Goal: Transaction & Acquisition: Book appointment/travel/reservation

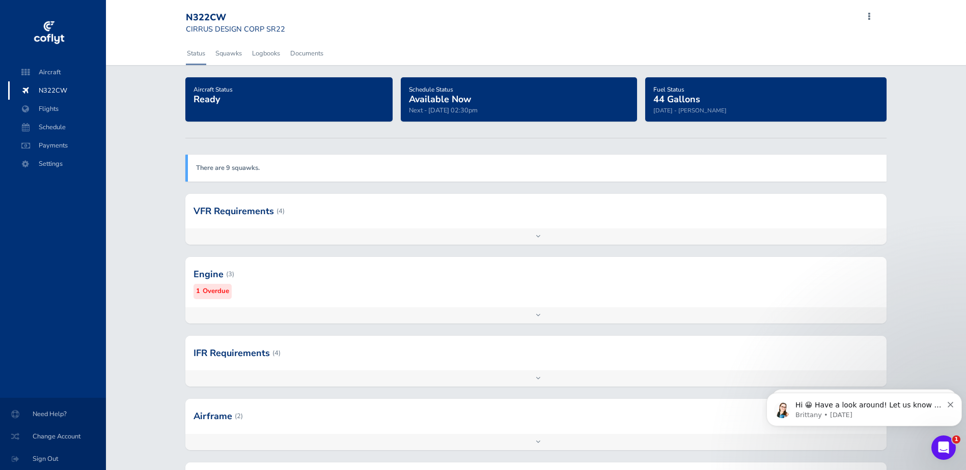
click at [952, 407] on icon "Dismiss notification" at bounding box center [950, 405] width 6 height 6
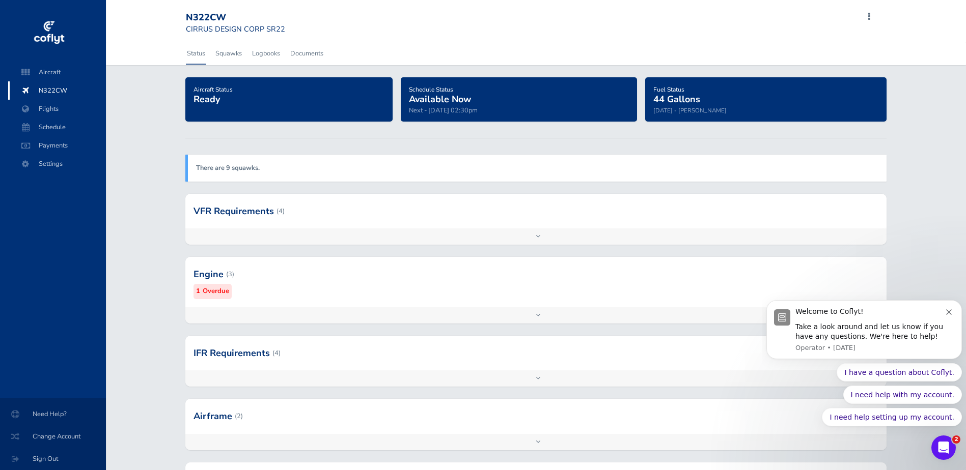
click at [949, 313] on icon "Dismiss notification" at bounding box center [949, 312] width 6 height 6
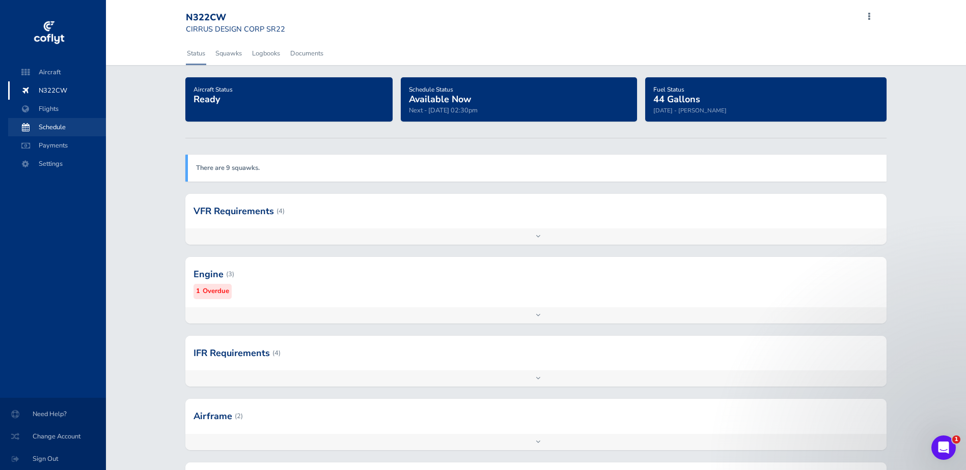
click at [45, 124] on span "Schedule" at bounding box center [56, 127] width 77 height 18
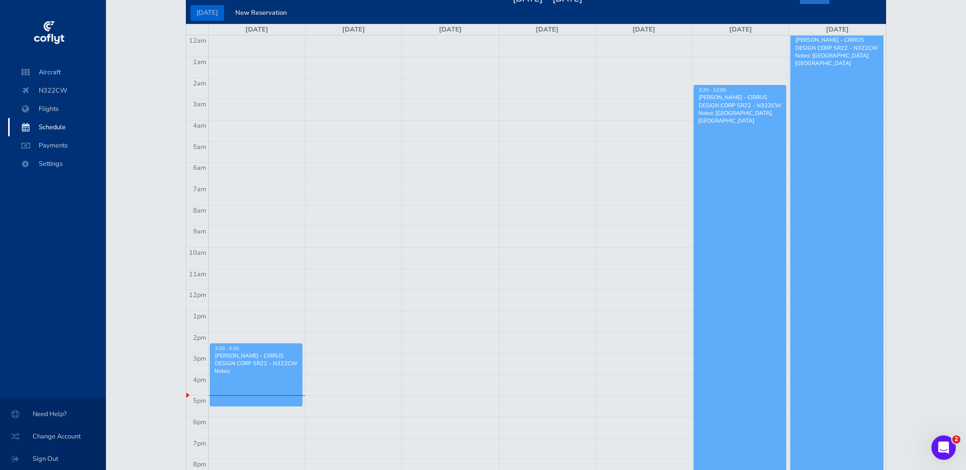
scroll to position [51, 0]
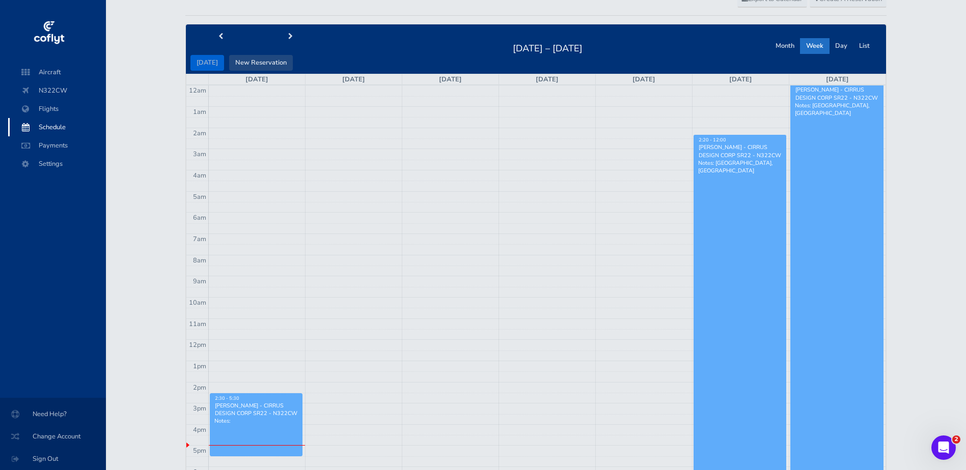
click at [270, 65] on button "New Reservation" at bounding box center [261, 63] width 64 height 16
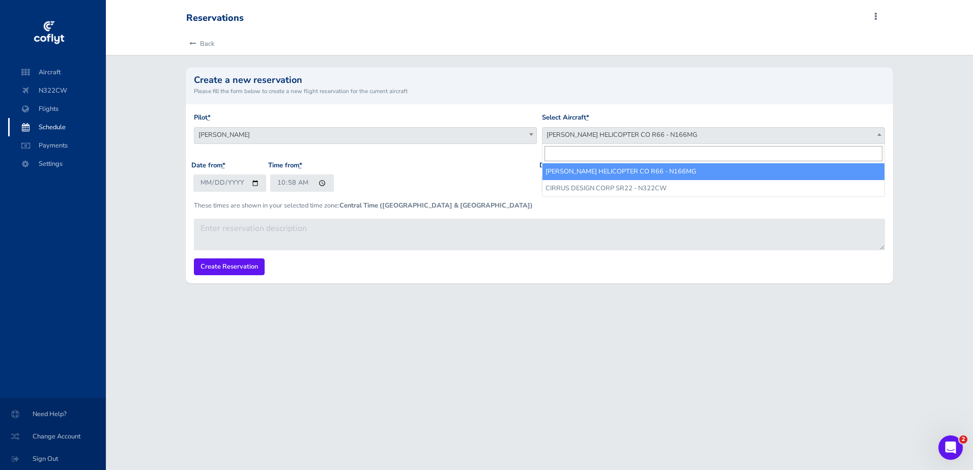
click at [651, 132] on span "ROBINSON HELICOPTER CO R66 - N166MG" at bounding box center [714, 135] width 342 height 14
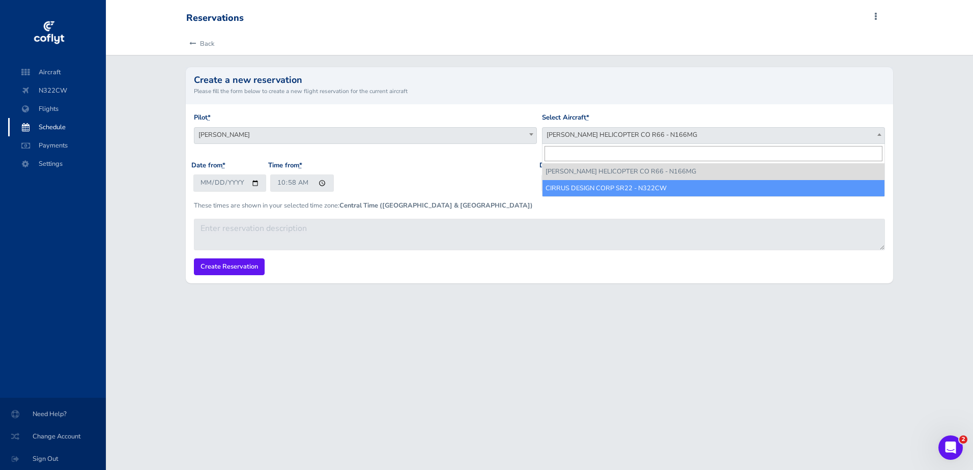
select select "4106"
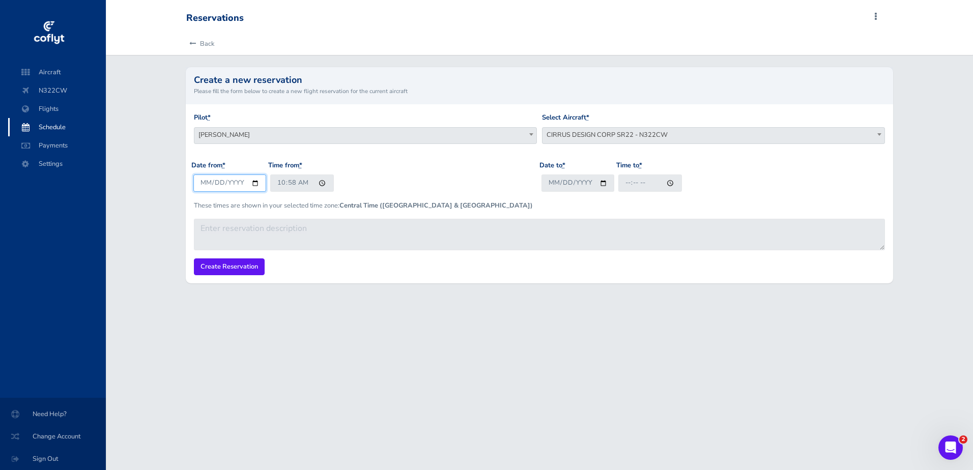
click at [249, 182] on input "2025-08-17" at bounding box center [229, 183] width 73 height 17
type input "2025-08-19"
click at [300, 181] on input "10:58" at bounding box center [302, 183] width 64 height 17
click at [279, 183] on input "10:58" at bounding box center [302, 183] width 64 height 17
click at [294, 184] on input "10:58" at bounding box center [302, 183] width 64 height 17
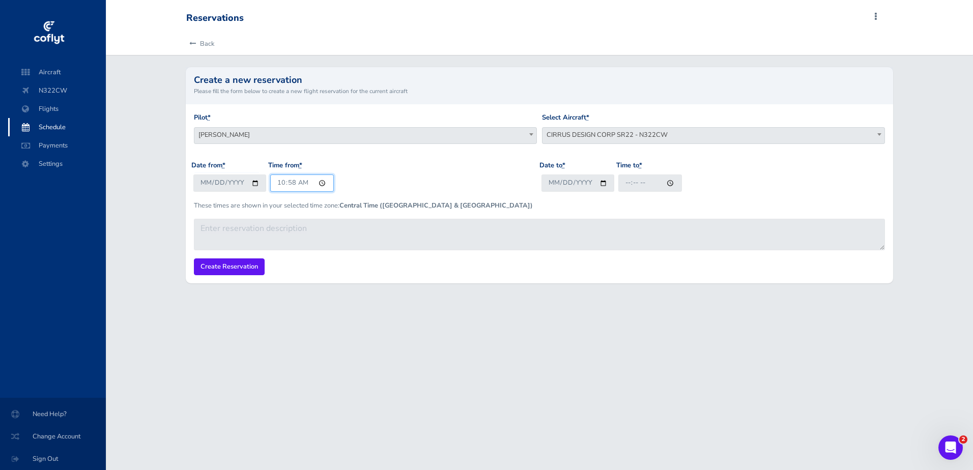
click at [281, 182] on input "10:58" at bounding box center [302, 183] width 64 height 17
type input "17:00"
click at [600, 183] on input "Date to *" at bounding box center [578, 183] width 73 height 17
type input "2025-08-19"
click at [620, 185] on input "Time to *" at bounding box center [650, 183] width 64 height 17
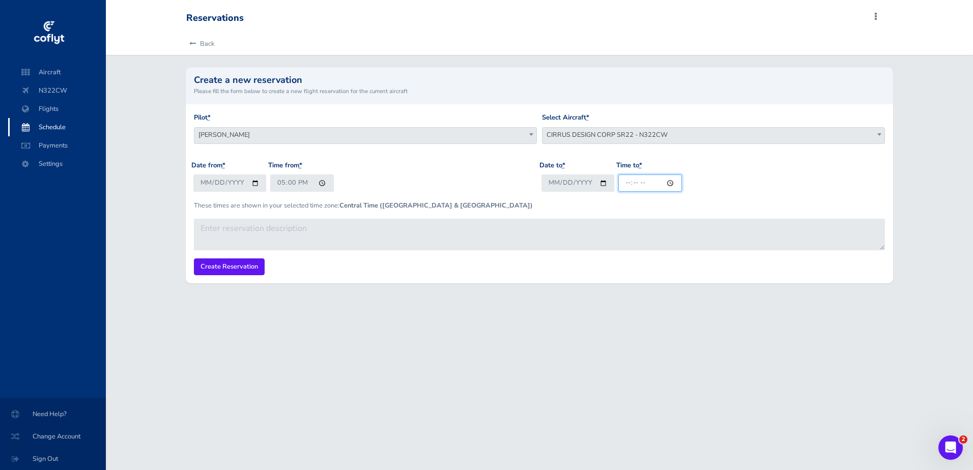
type input "20:00"
drag, startPoint x: 228, startPoint y: 268, endPoint x: 259, endPoint y: 285, distance: 36.0
click at [228, 268] on input "Create Reservation" at bounding box center [229, 267] width 71 height 17
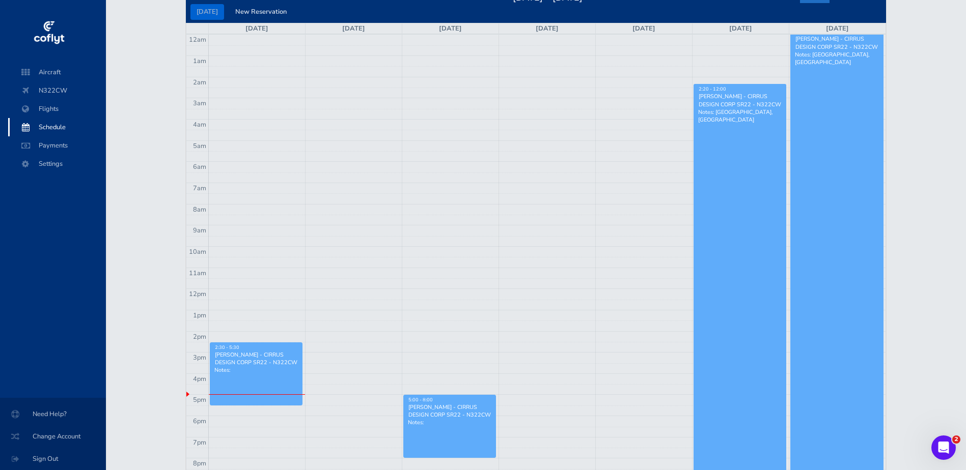
scroll to position [51, 0]
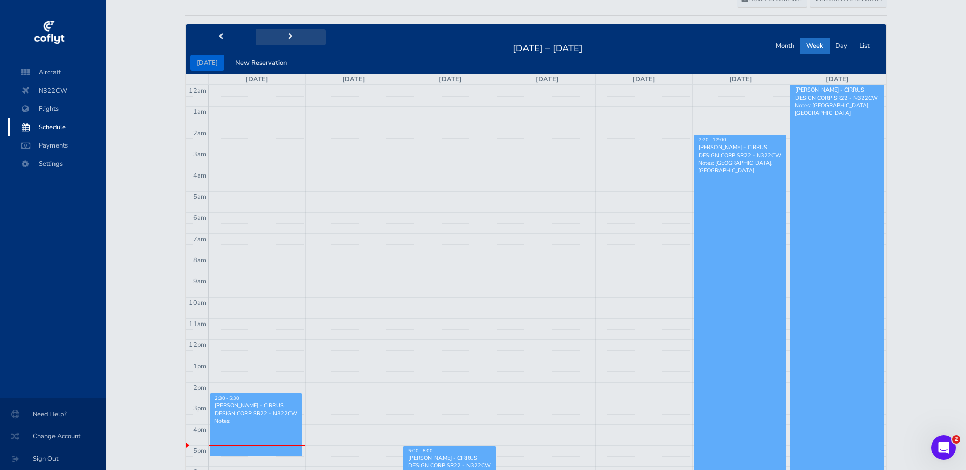
click at [288, 35] on span "next" at bounding box center [290, 37] width 5 height 7
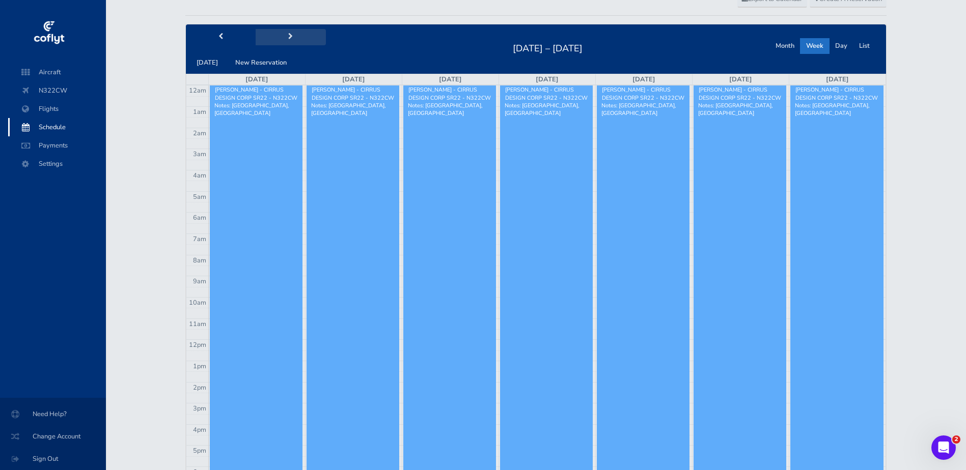
click at [288, 35] on span "next" at bounding box center [290, 37] width 5 height 7
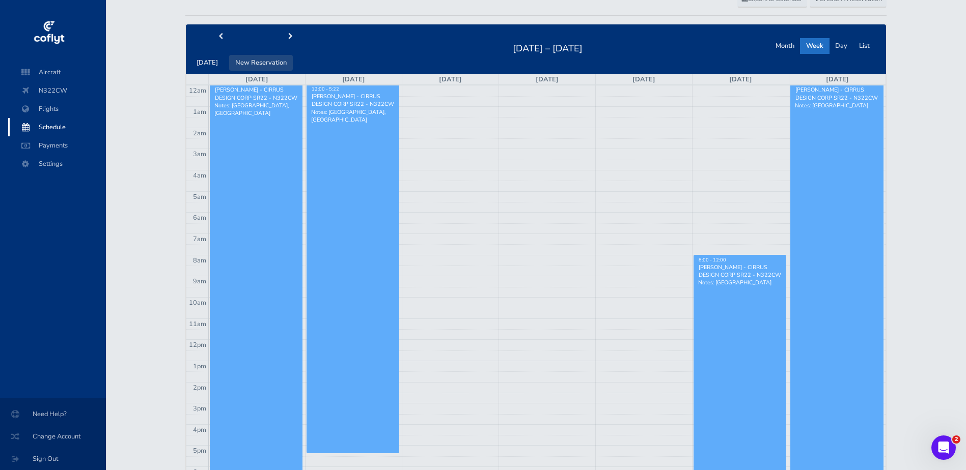
click at [257, 62] on button "New Reservation" at bounding box center [261, 63] width 64 height 16
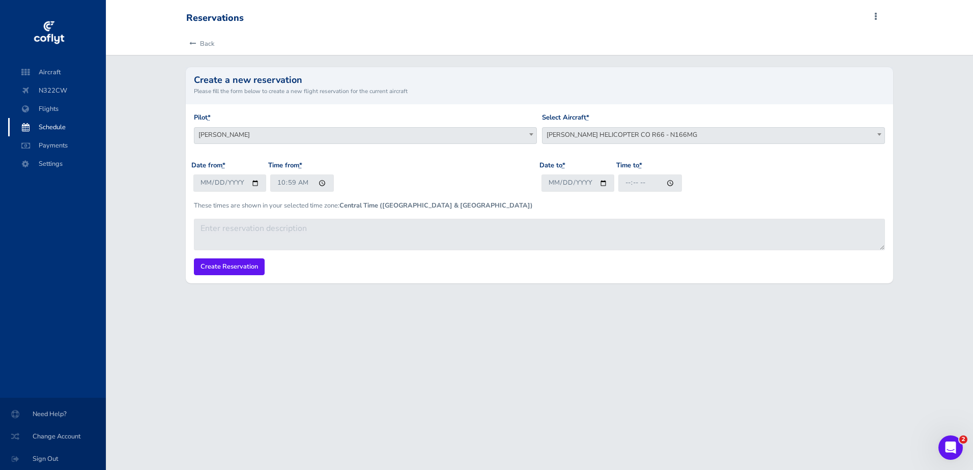
drag, startPoint x: 567, startPoint y: 126, endPoint x: 568, endPoint y: 137, distance: 10.7
click at [568, 126] on div "Select Aircraft * ROBINSON HELICOPTER CO R66 - N166MG CIRRUS DESIGN CORP SR22 -…" at bounding box center [713, 128] width 343 height 32
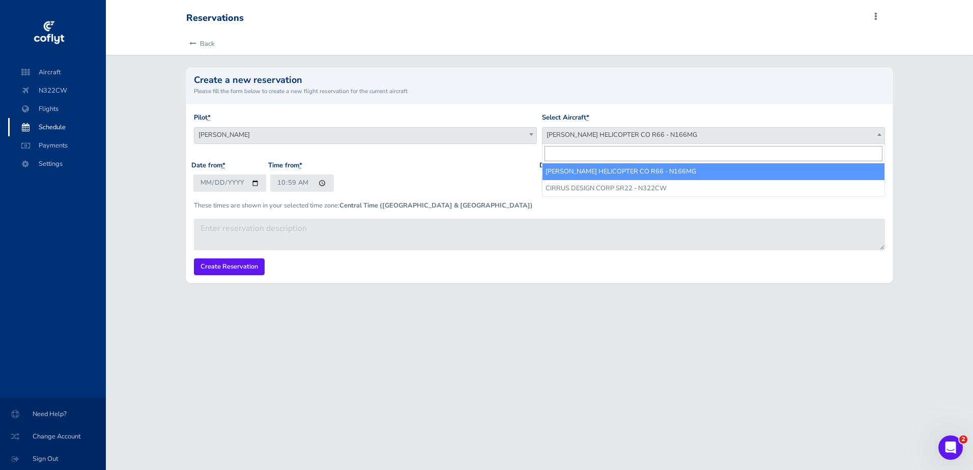
click at [568, 138] on span "[PERSON_NAME] HELICOPTER CO R66 - N166MG" at bounding box center [714, 135] width 342 height 14
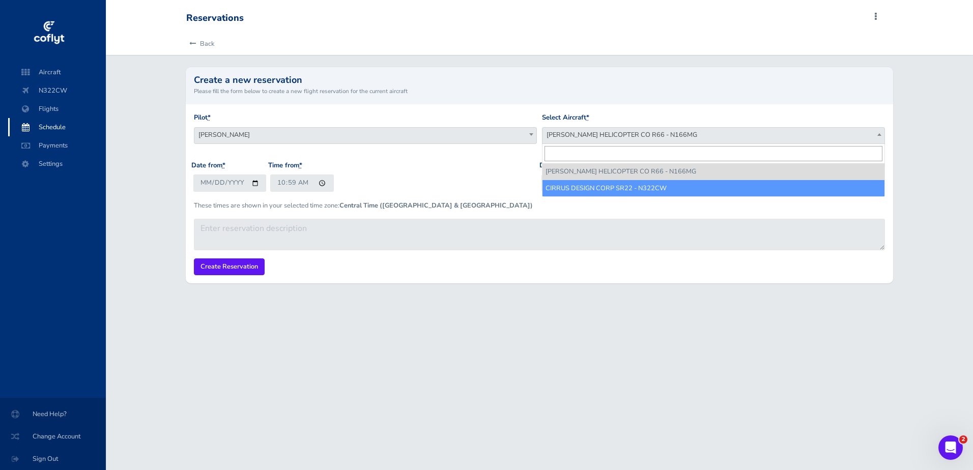
select select "4106"
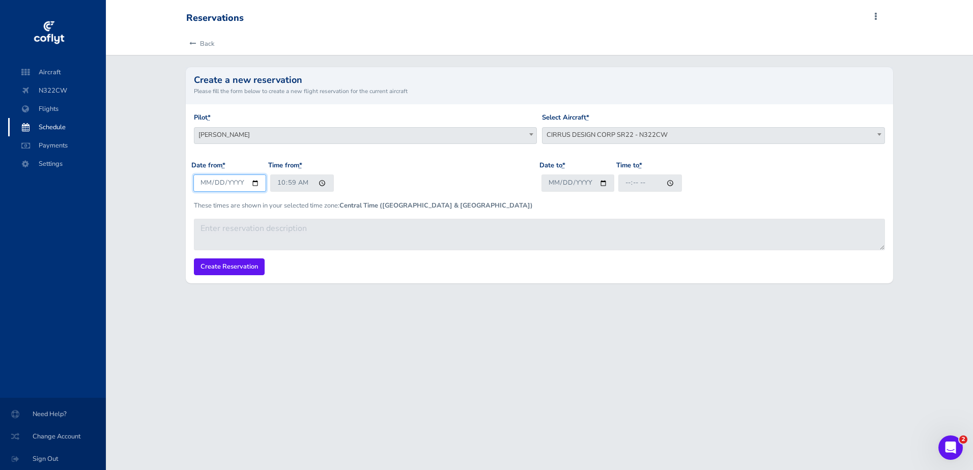
click at [252, 184] on input "[DATE]" at bounding box center [229, 183] width 73 height 17
type input "2025-09-02"
click at [277, 184] on input "10:59" at bounding box center [302, 183] width 64 height 17
type input "07:30"
click at [603, 183] on input "Date to *" at bounding box center [578, 183] width 73 height 17
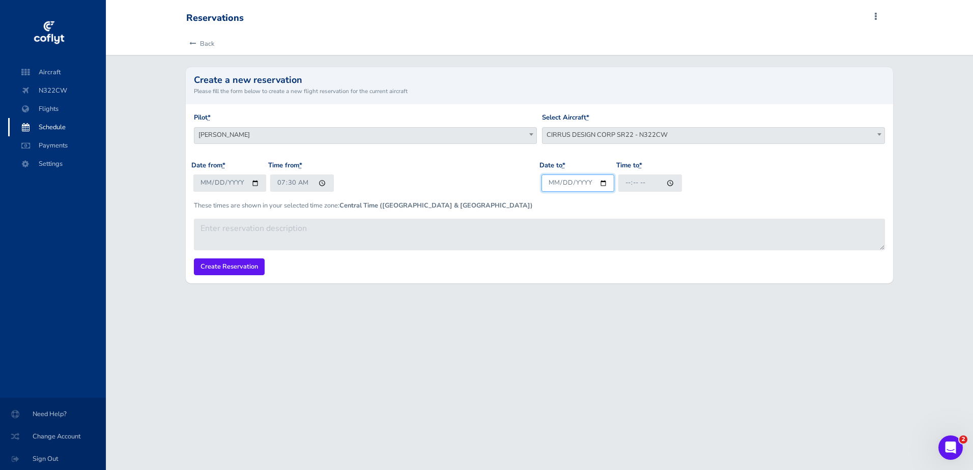
type input "2025-09-02"
click at [624, 182] on input "Time to *" at bounding box center [650, 183] width 64 height 17
type input "09:30"
click at [229, 269] on input "Create Reservation" at bounding box center [229, 267] width 71 height 17
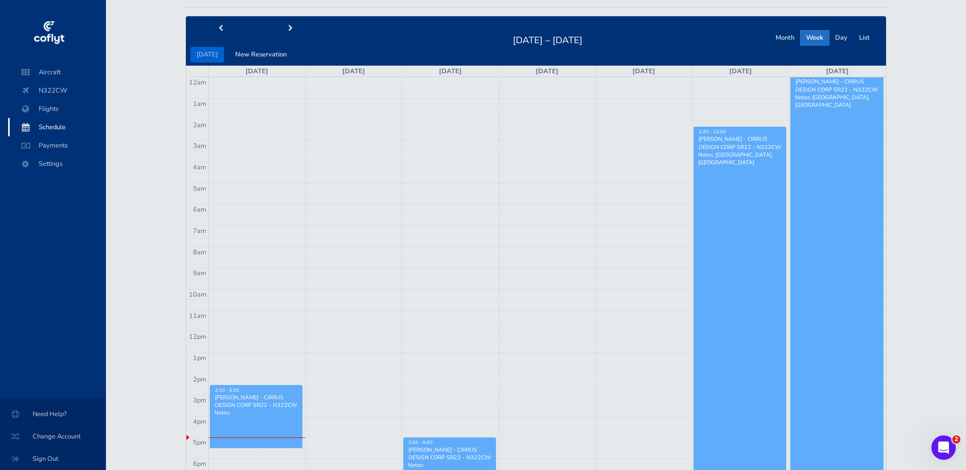
scroll to position [51, 0]
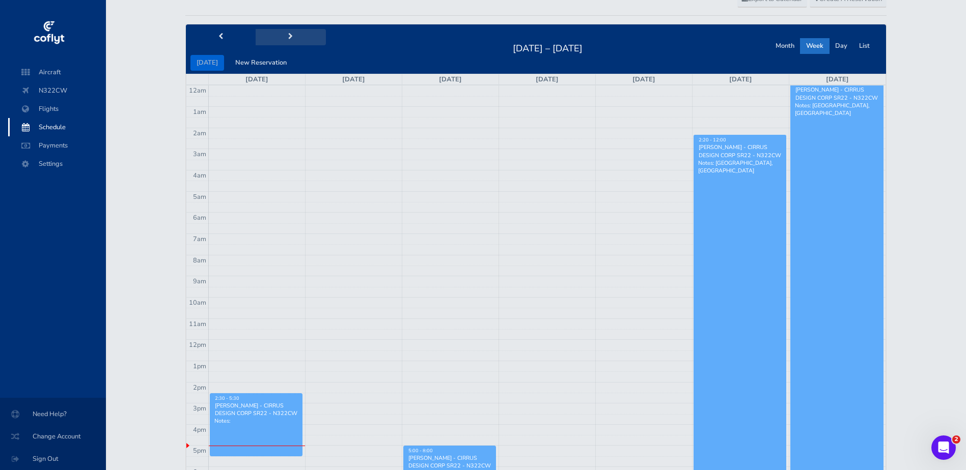
click at [288, 38] on span "next" at bounding box center [290, 37] width 5 height 7
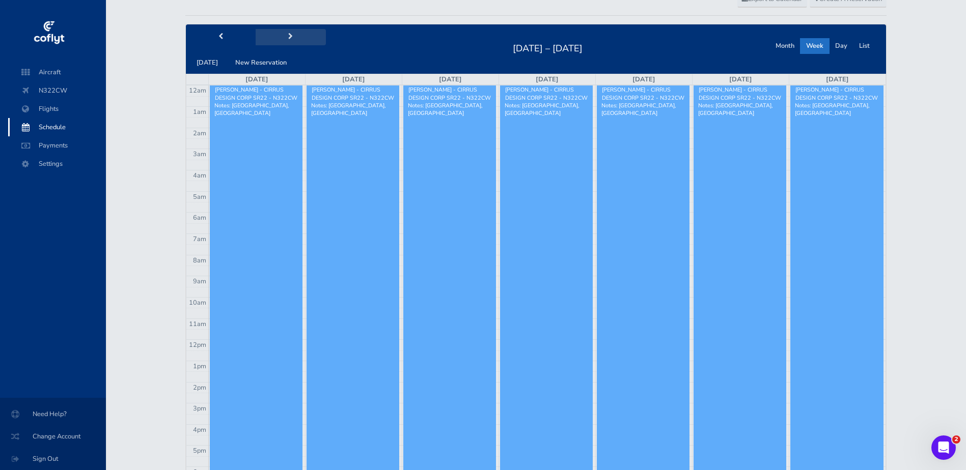
click at [288, 38] on span "next" at bounding box center [290, 37] width 5 height 7
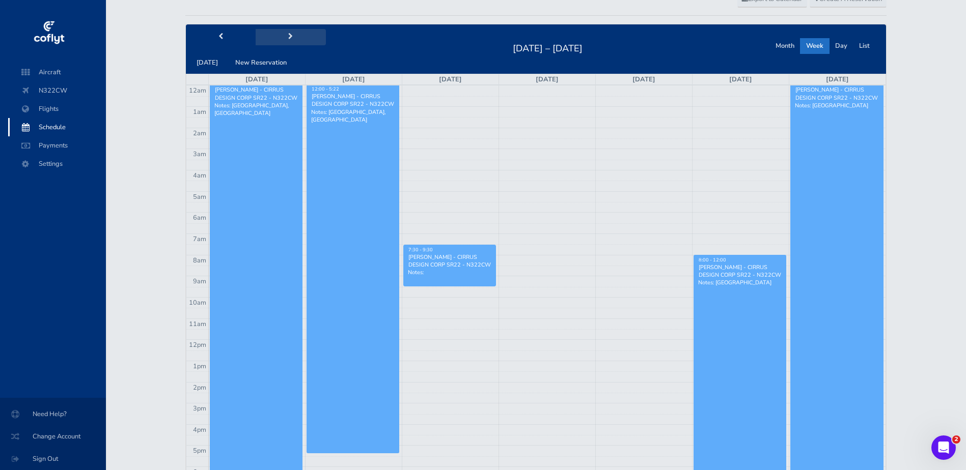
click at [288, 38] on span "next" at bounding box center [290, 37] width 5 height 7
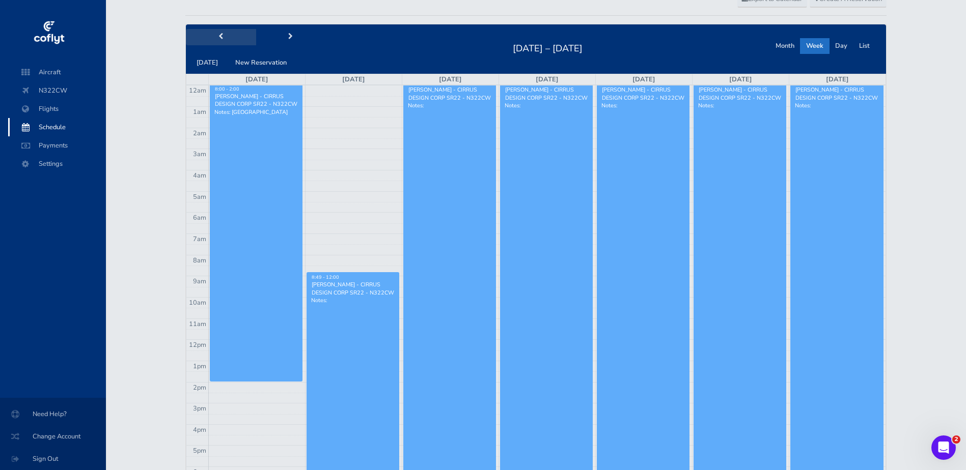
click at [218, 35] on span "prev" at bounding box center [220, 37] width 5 height 7
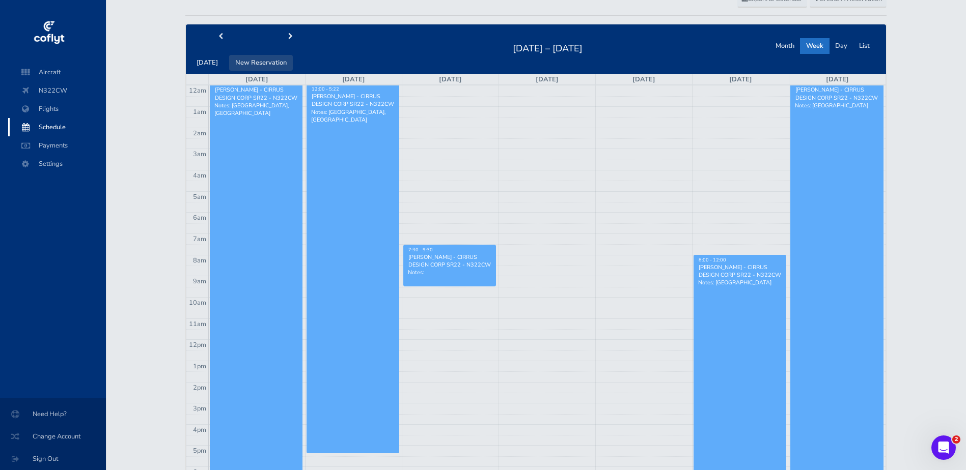
click at [267, 64] on button "New Reservation" at bounding box center [261, 63] width 64 height 16
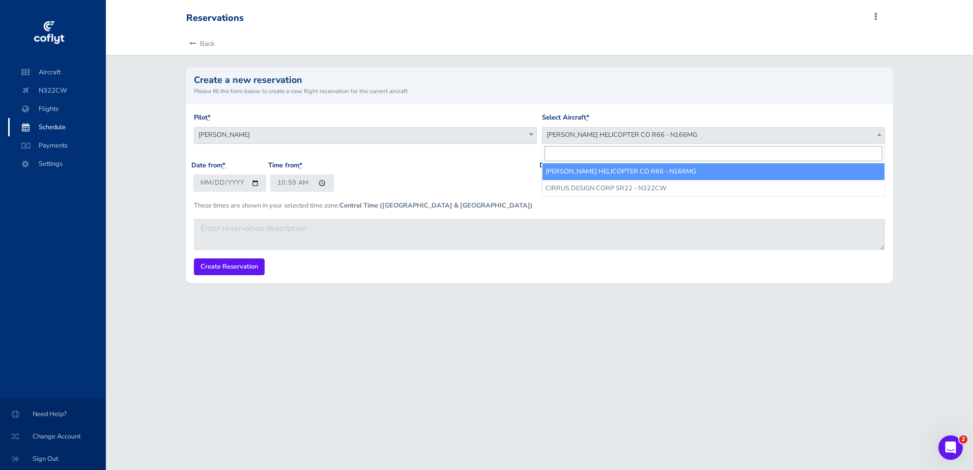
click at [668, 138] on span "[PERSON_NAME] HELICOPTER CO R66 - N166MG" at bounding box center [714, 135] width 342 height 14
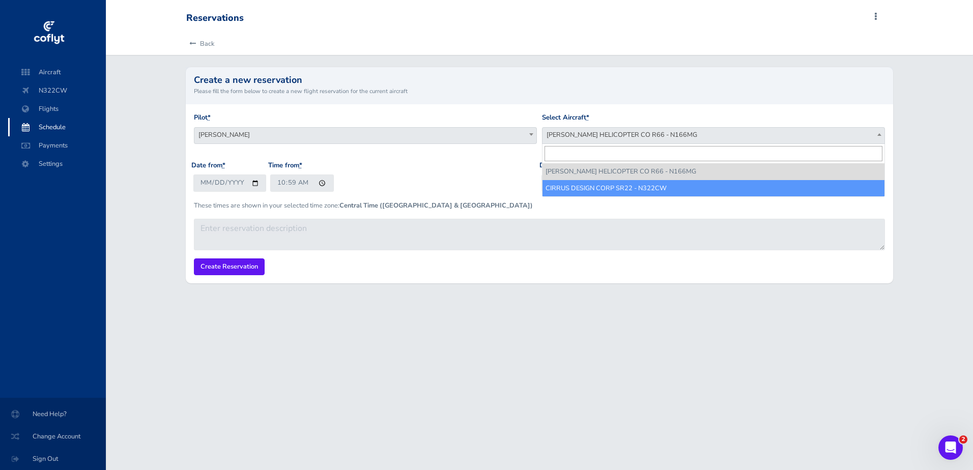
select select "4106"
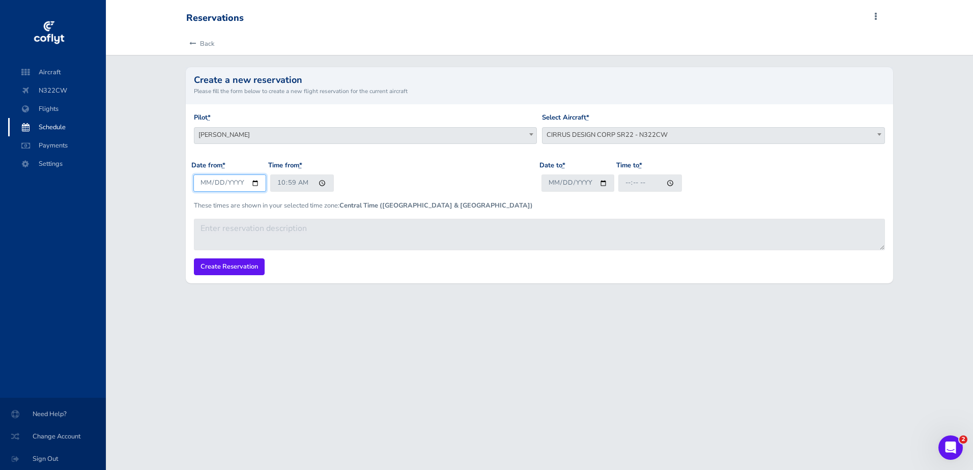
click at [251, 181] on input "[DATE]" at bounding box center [229, 183] width 73 height 17
type input "[DATE]"
click at [278, 183] on input "10:59" at bounding box center [302, 183] width 64 height 17
type input "16:00"
click at [601, 184] on input "Date to *" at bounding box center [578, 183] width 73 height 17
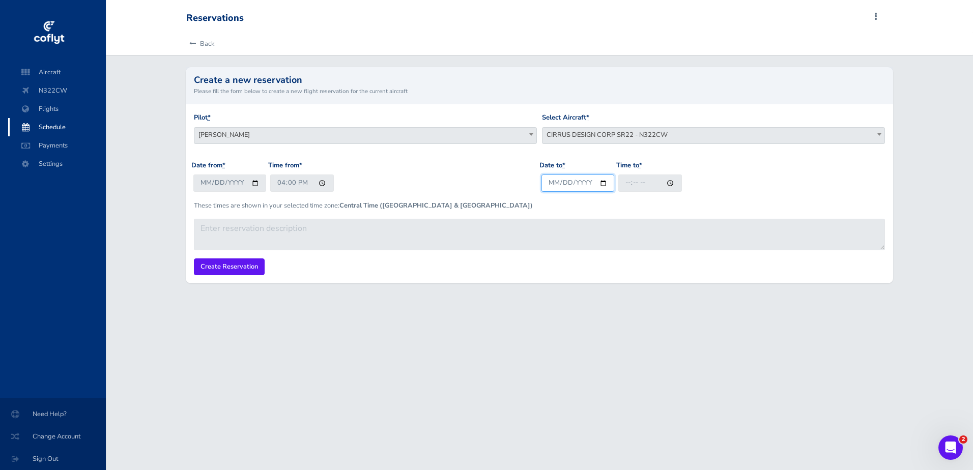
type input "[DATE]"
click at [626, 179] on input "Time to *" at bounding box center [650, 183] width 64 height 17
type input "19:00"
click at [244, 271] on input "Create Reservation" at bounding box center [229, 267] width 71 height 17
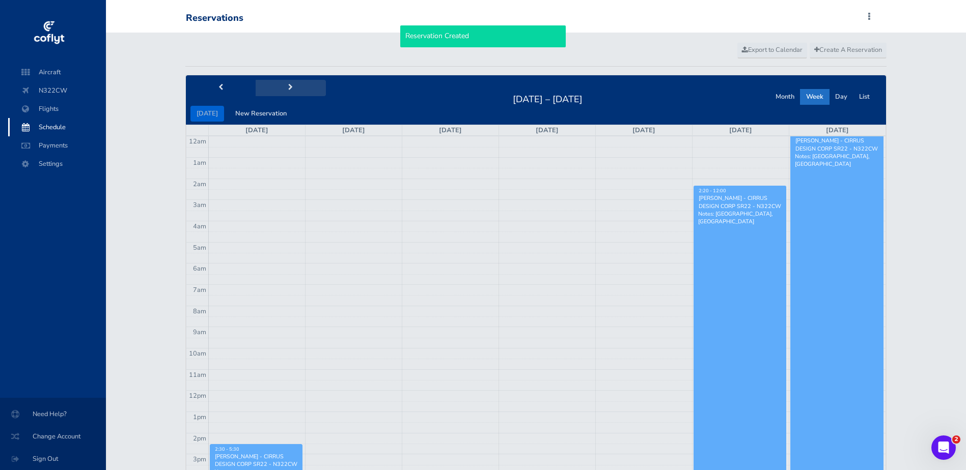
click at [275, 87] on button "next" at bounding box center [291, 88] width 70 height 16
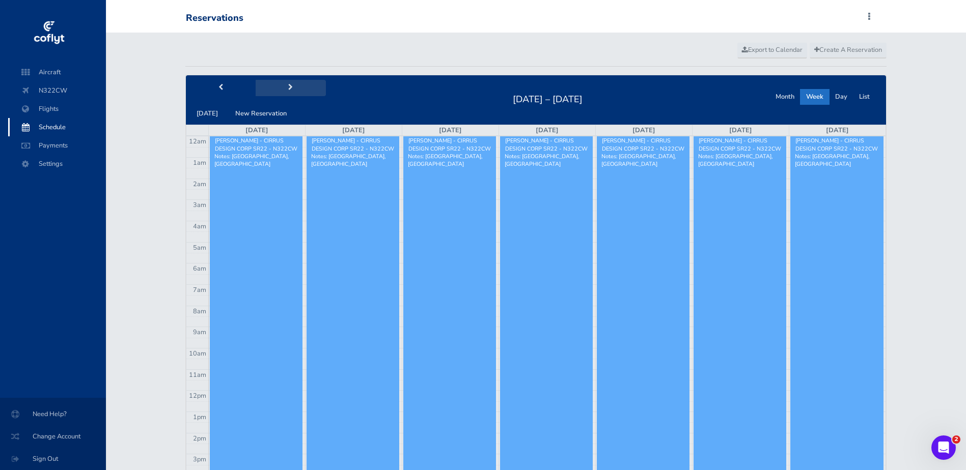
click at [275, 87] on button "next" at bounding box center [291, 88] width 70 height 16
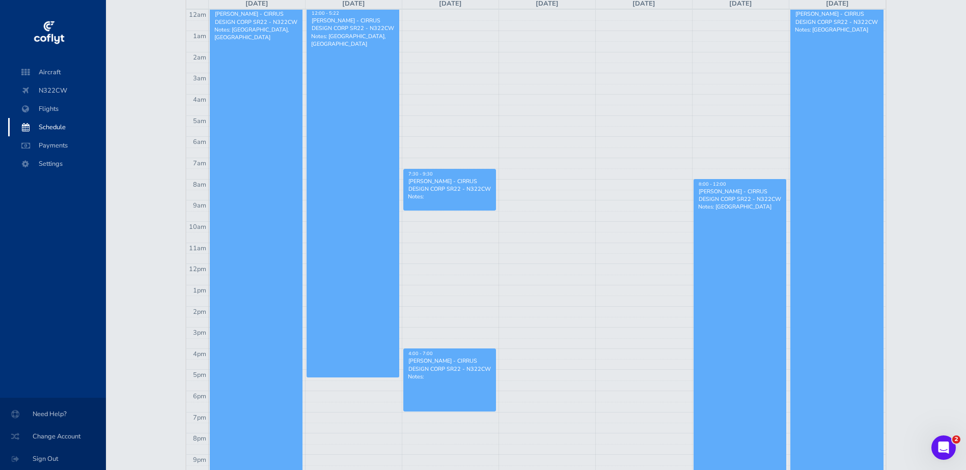
scroll to position [153, 0]
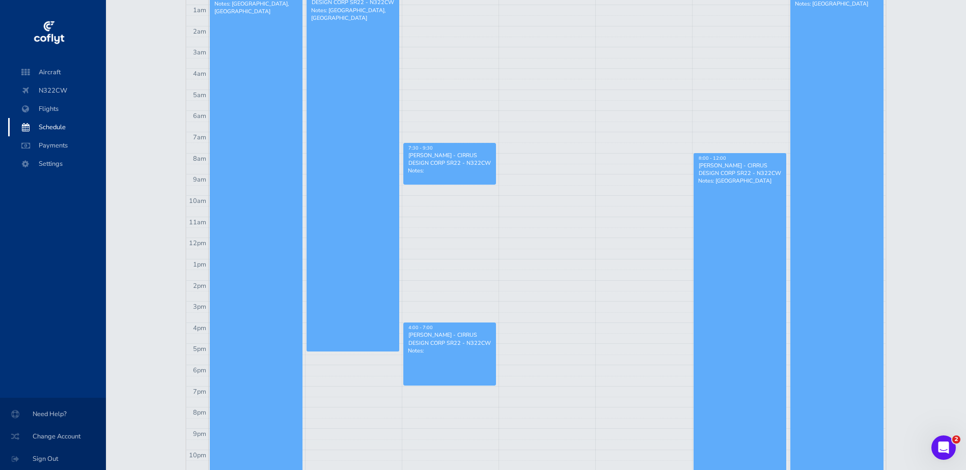
drag, startPoint x: 453, startPoint y: 151, endPoint x: 429, endPoint y: 223, distance: 76.1
click at [429, 223] on td at bounding box center [546, 222] width 677 height 11
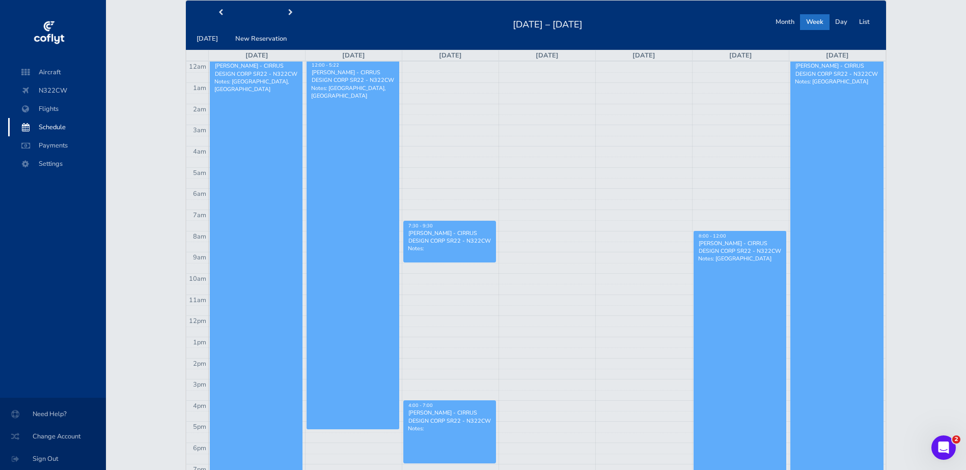
scroll to position [51, 0]
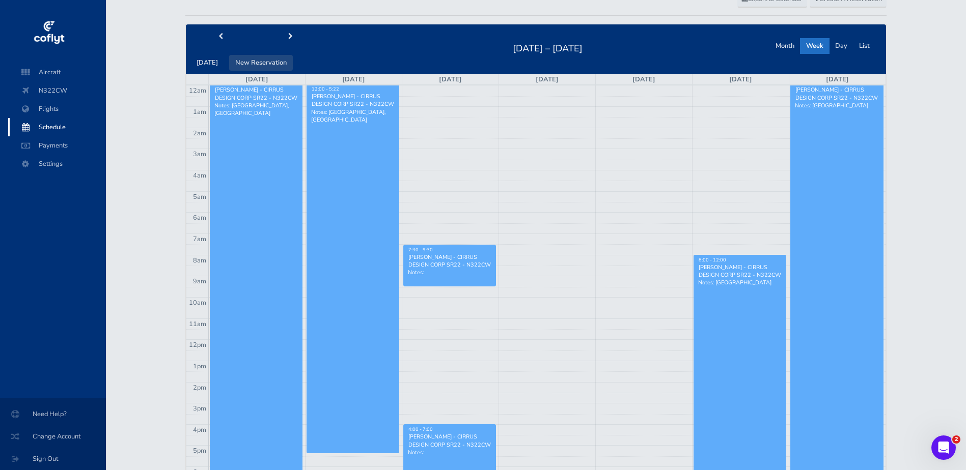
click at [259, 57] on button "New Reservation" at bounding box center [261, 63] width 64 height 16
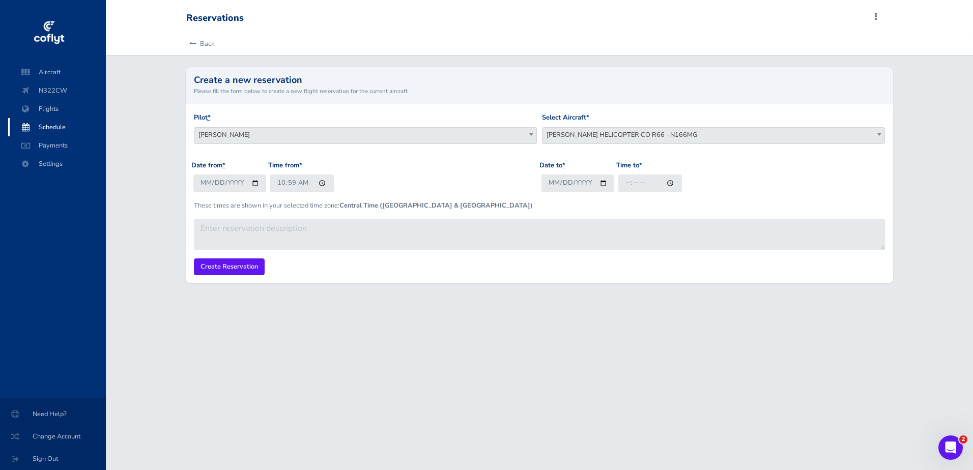
click at [588, 137] on span "[PERSON_NAME] HELICOPTER CO R66 - N166MG" at bounding box center [714, 135] width 342 height 14
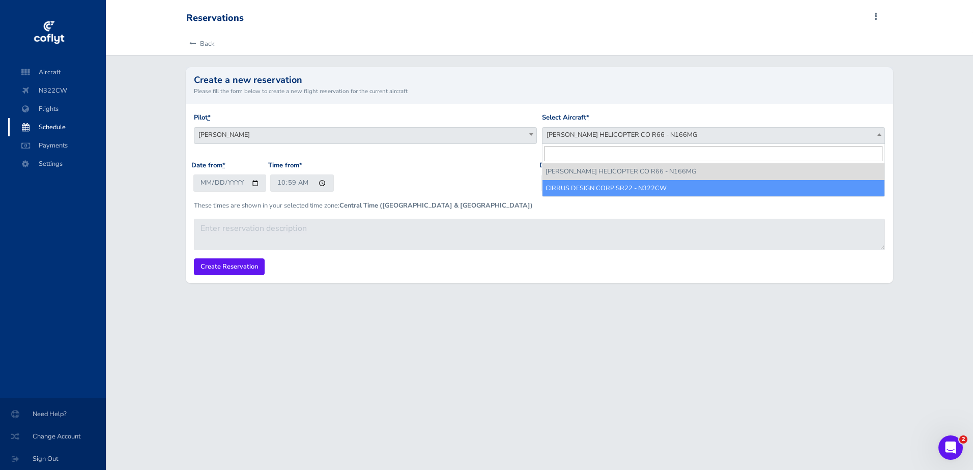
select select "4106"
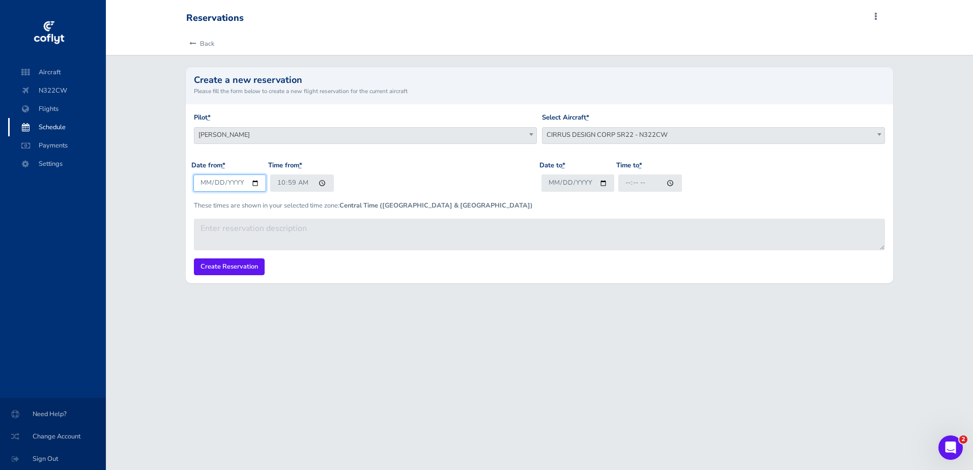
click at [252, 184] on input "2025-08-17" at bounding box center [229, 183] width 73 height 17
type input "2025-09-03"
click at [281, 186] on input "10:59" at bounding box center [302, 183] width 64 height 17
type input "07:30"
click at [552, 184] on input "Date to *" at bounding box center [578, 183] width 73 height 17
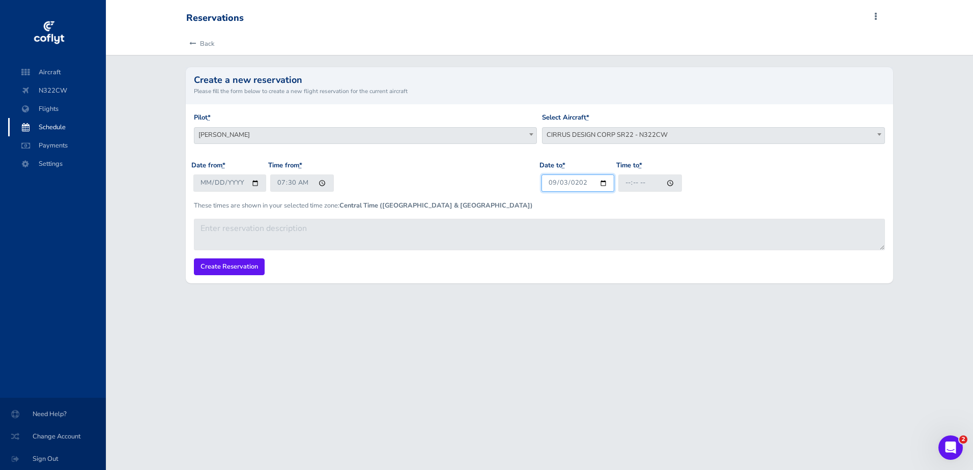
type input "2025-09-03"
type input "09:30"
click at [240, 266] on input "Create Reservation" at bounding box center [229, 267] width 71 height 17
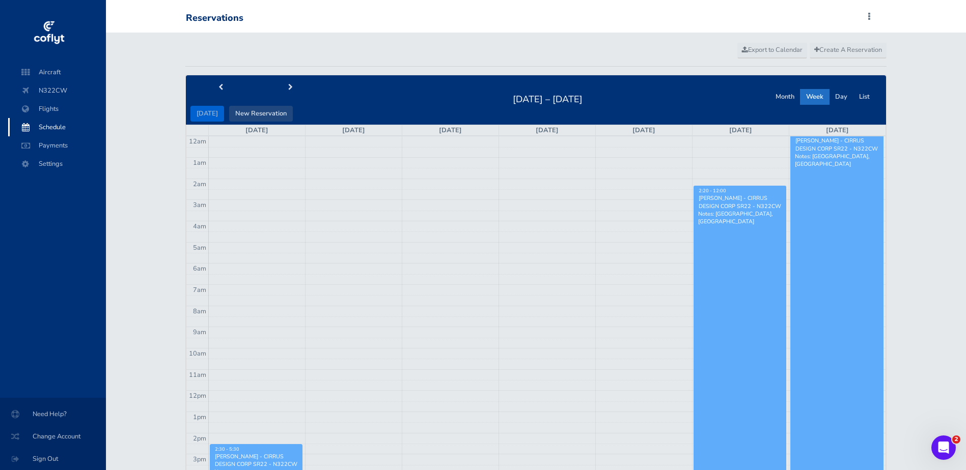
click at [247, 110] on button "New Reservation" at bounding box center [261, 114] width 64 height 16
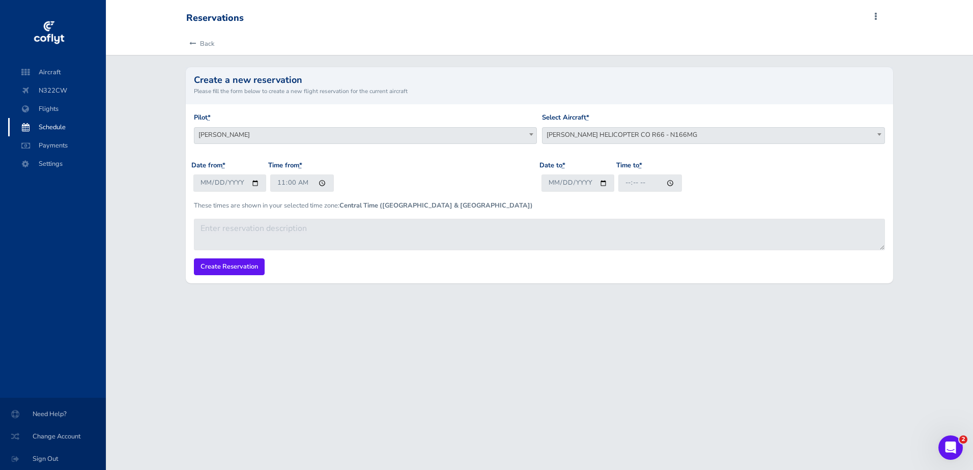
click at [622, 135] on span "ROBINSON HELICOPTER CO R66 - N166MG" at bounding box center [714, 135] width 342 height 14
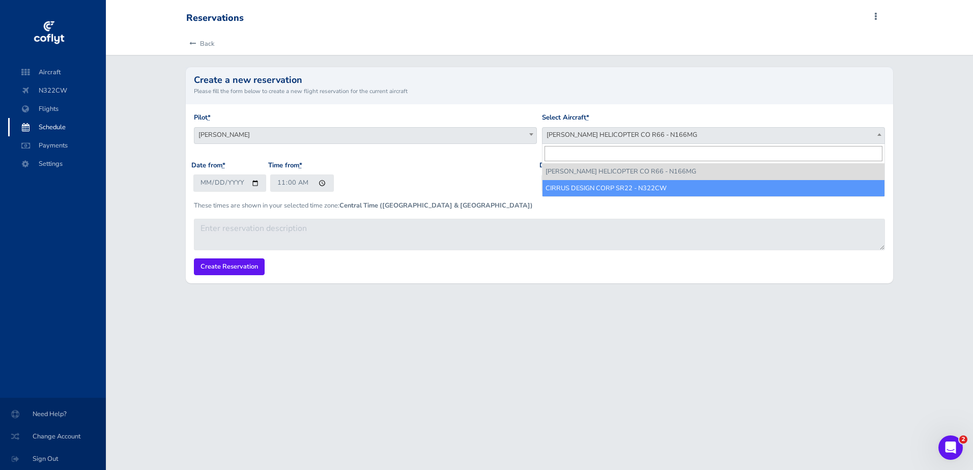
select select "4106"
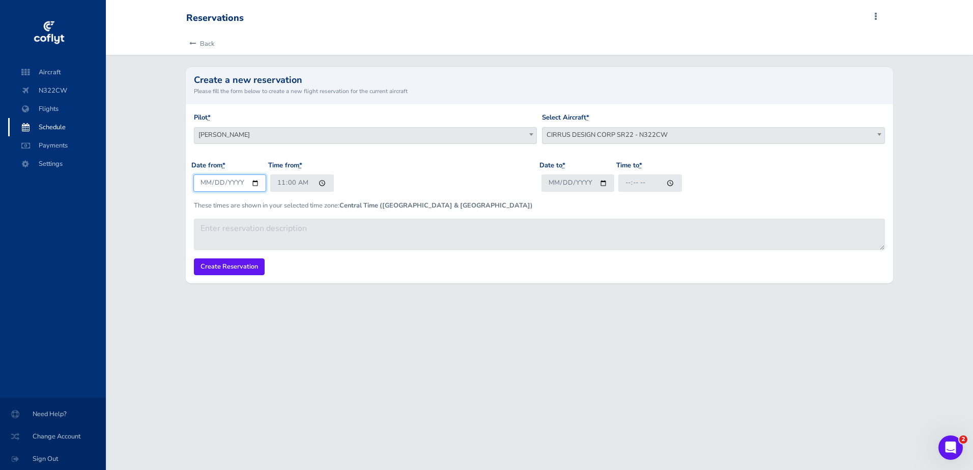
click at [254, 182] on input "2025-08-17" at bounding box center [229, 183] width 73 height 17
type input "2025-09-03"
click at [278, 184] on input "11:00" at bounding box center [302, 183] width 64 height 17
type input "17:00"
click at [544, 182] on input "Date to *" at bounding box center [578, 183] width 73 height 17
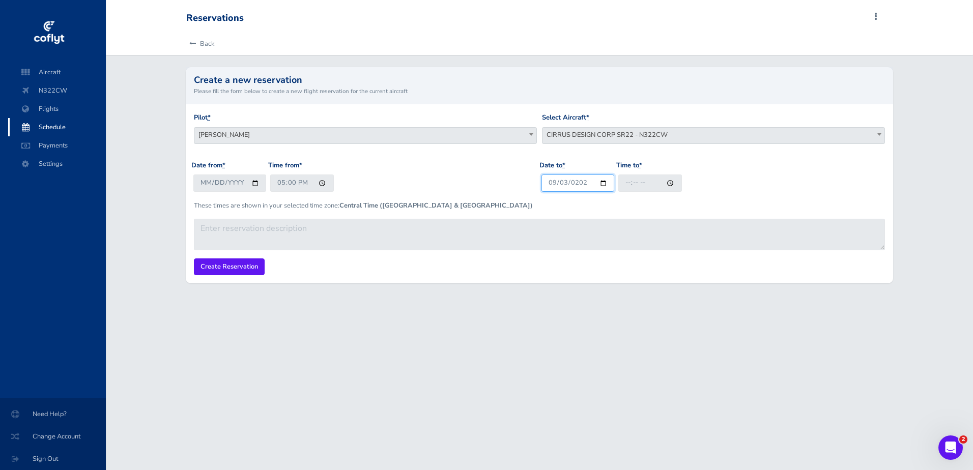
type input "2025-09-03"
click at [621, 180] on input "Time to *" at bounding box center [650, 183] width 64 height 17
type input "20:00"
click at [244, 268] on input "Create Reservation" at bounding box center [229, 267] width 71 height 17
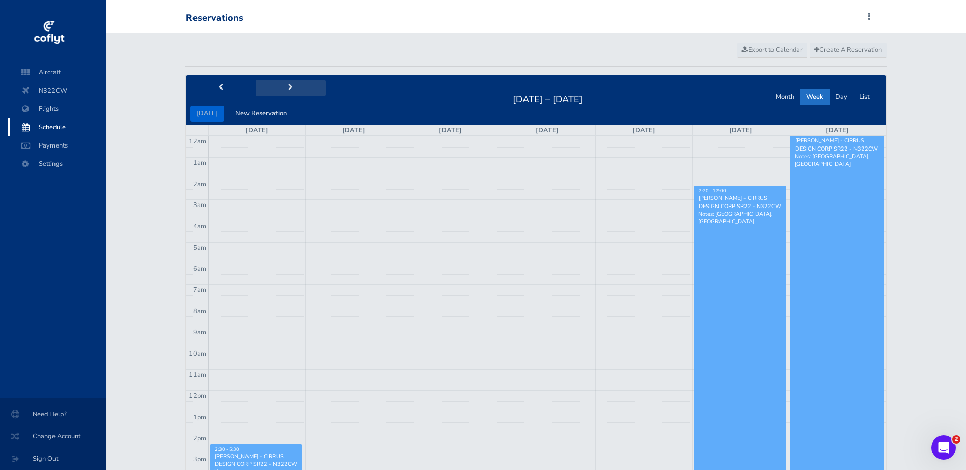
click at [289, 89] on span "next" at bounding box center [290, 87] width 5 height 7
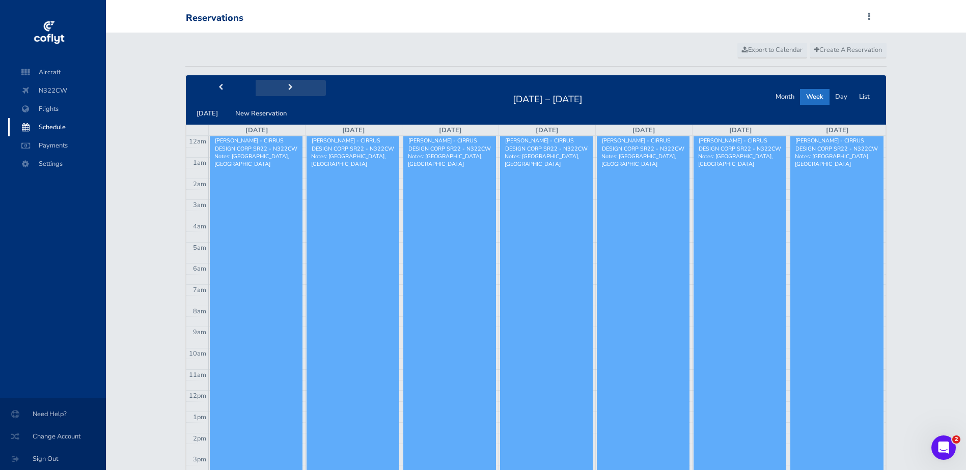
click at [289, 89] on span "next" at bounding box center [290, 87] width 5 height 7
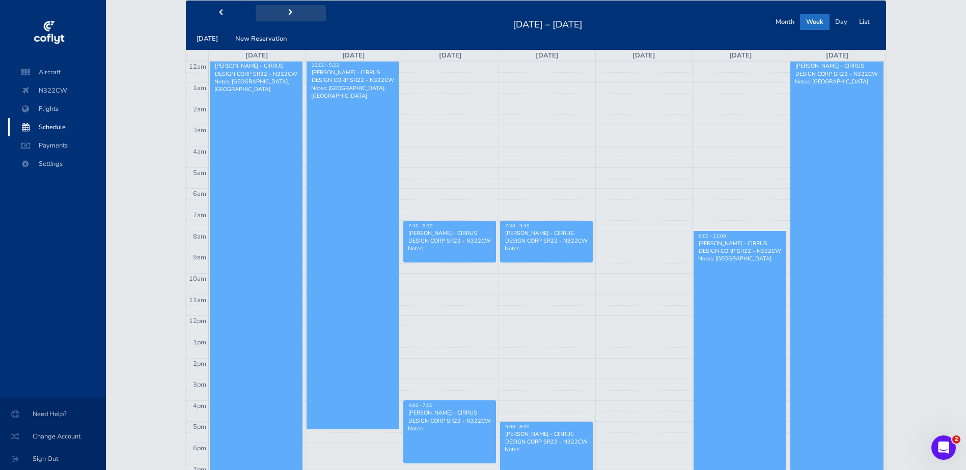
scroll to position [51, 0]
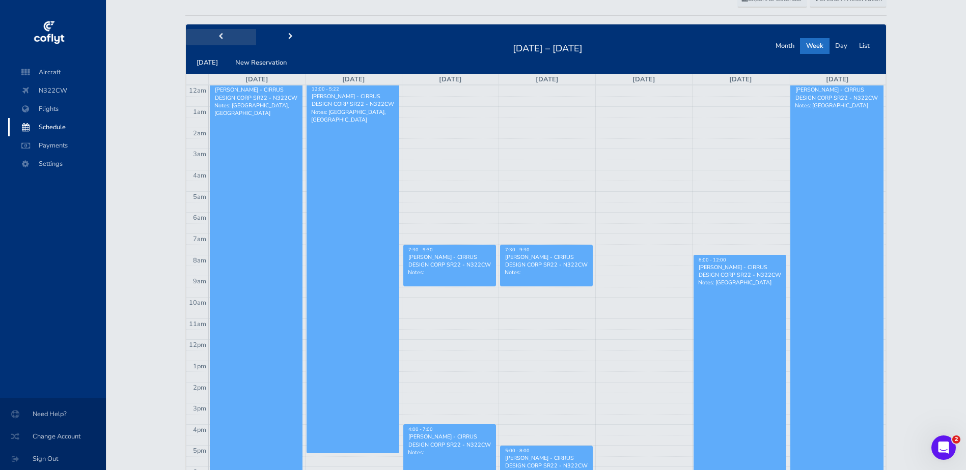
click at [203, 36] on button "prev" at bounding box center [221, 37] width 70 height 16
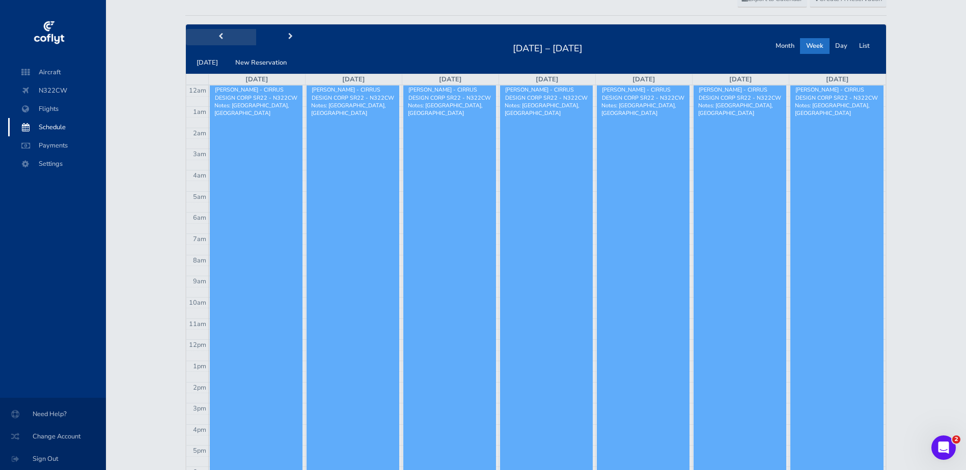
click at [204, 36] on button "prev" at bounding box center [221, 37] width 70 height 16
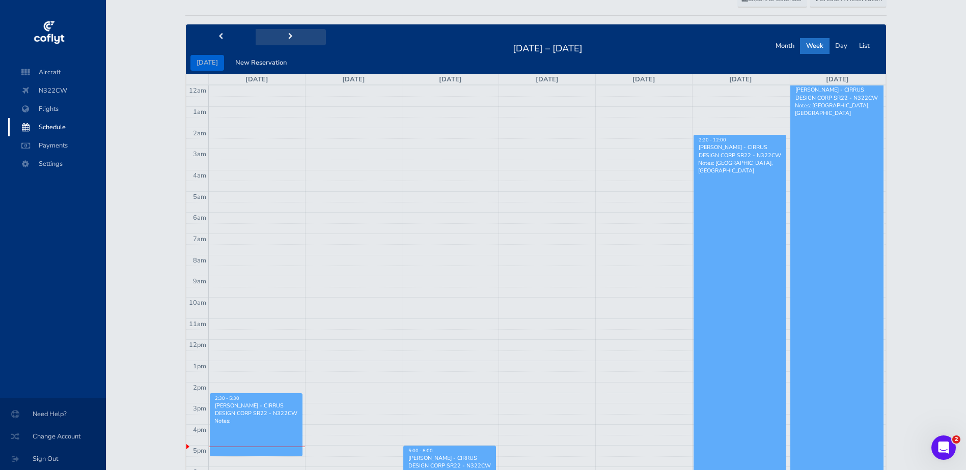
click at [282, 40] on button "next" at bounding box center [291, 37] width 70 height 16
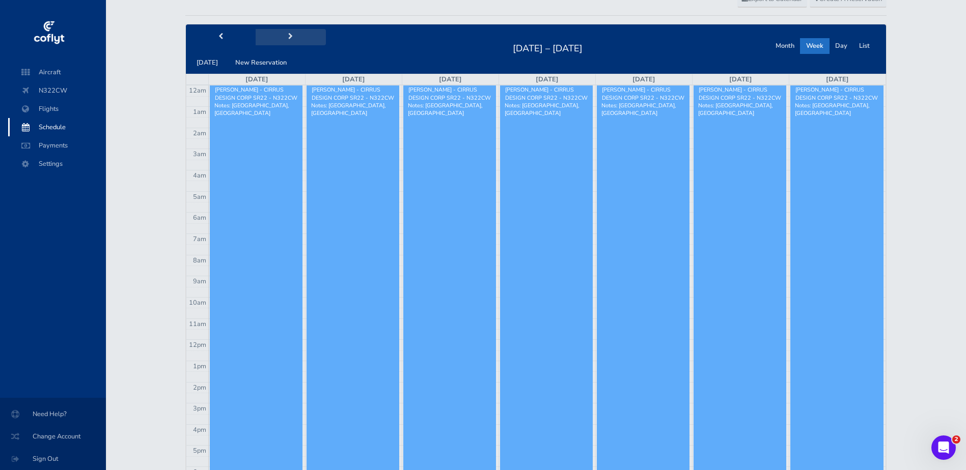
click at [282, 40] on button "next" at bounding box center [291, 37] width 70 height 16
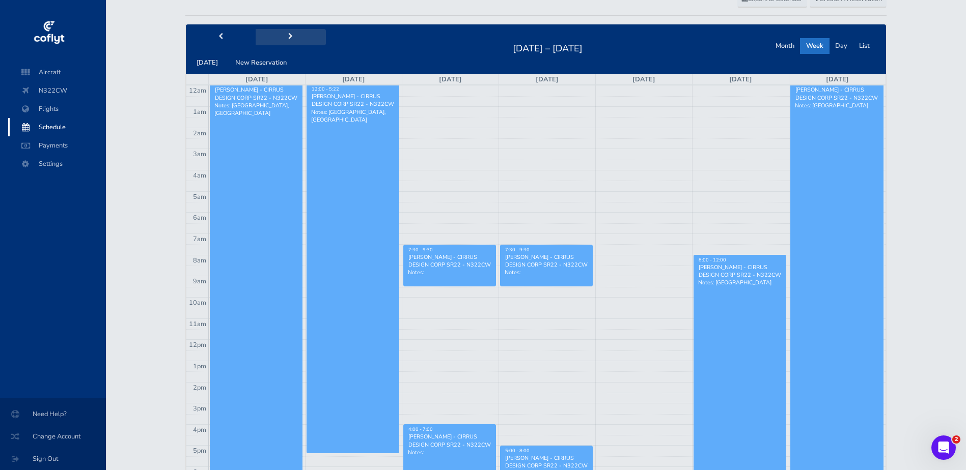
click at [282, 40] on button "next" at bounding box center [291, 37] width 70 height 16
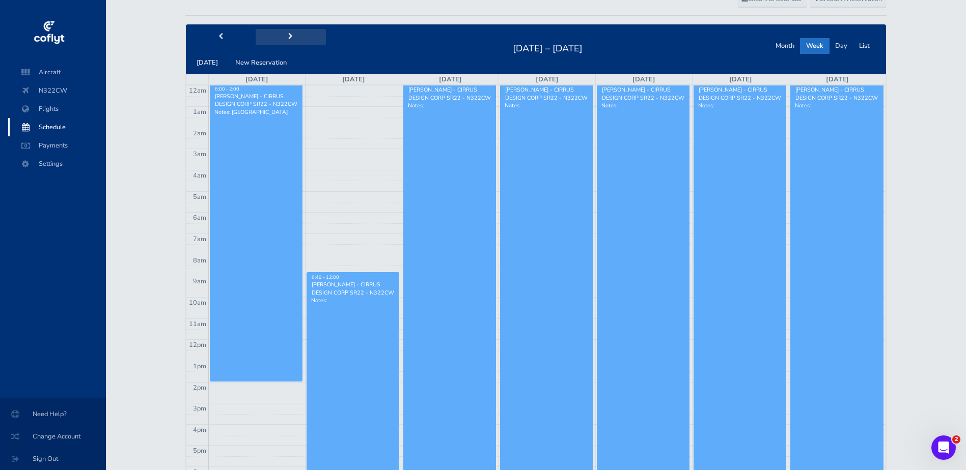
click at [282, 40] on button "next" at bounding box center [291, 37] width 70 height 16
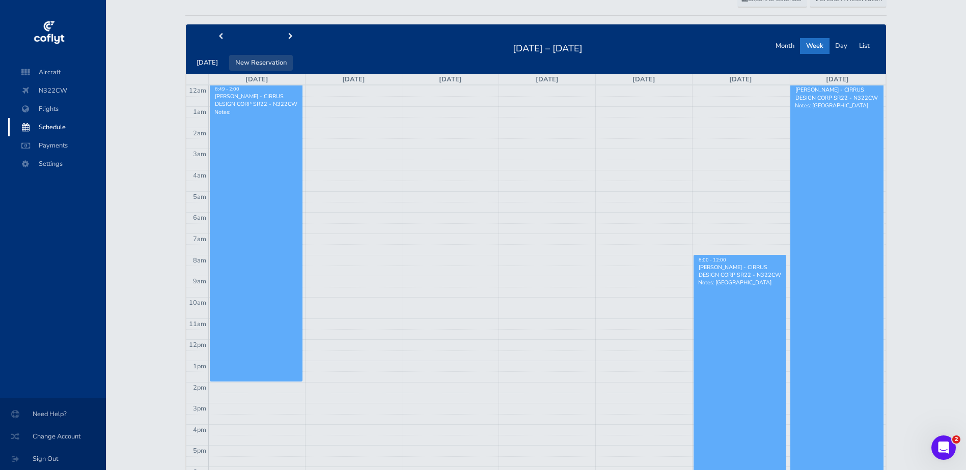
click at [259, 59] on button "New Reservation" at bounding box center [261, 63] width 64 height 16
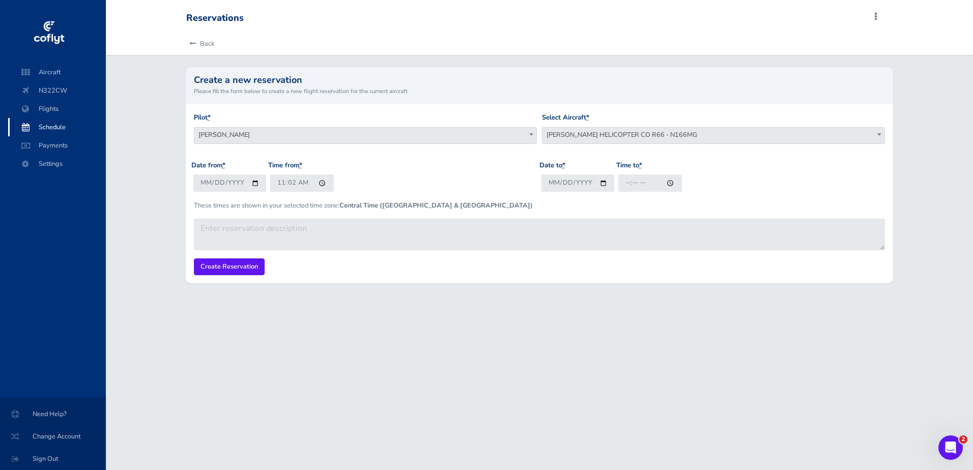
click at [571, 133] on span "[PERSON_NAME] HELICOPTER CO R66 - N166MG" at bounding box center [714, 135] width 342 height 14
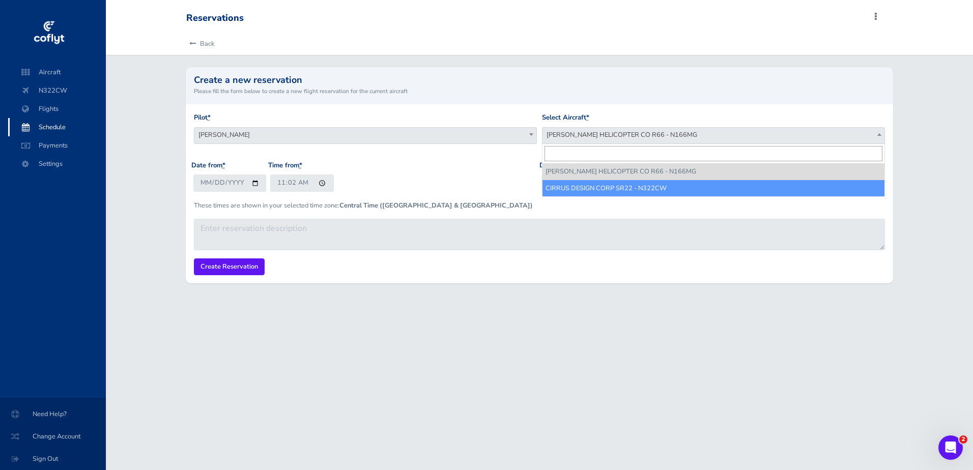
select select "4106"
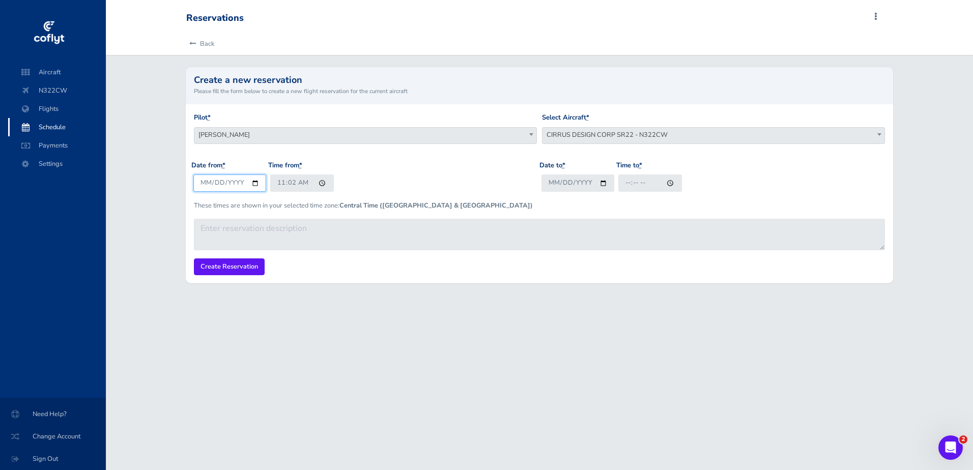
click at [225, 182] on input "[DATE]" at bounding box center [229, 183] width 73 height 17
click at [199, 183] on input "2025-08-17" at bounding box center [229, 183] width 73 height 17
click at [205, 184] on input "2025-08-17" at bounding box center [229, 183] width 73 height 17
type input "2025-08-15"
type input "2025-09-15"
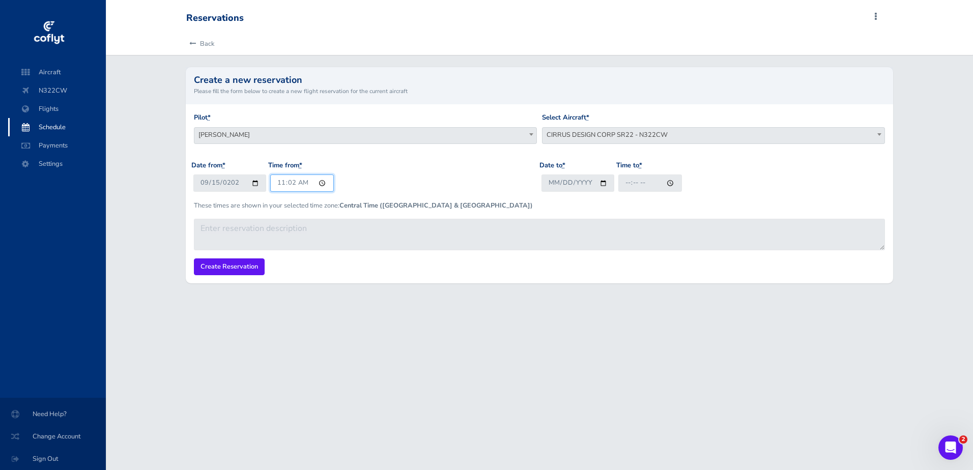
click at [275, 181] on input "11:02" at bounding box center [302, 183] width 64 height 17
type input "18:00"
click at [553, 183] on input "Date to *" at bounding box center [578, 183] width 73 height 17
type input "2025-09-15"
click at [626, 182] on input "Time to *" at bounding box center [650, 183] width 64 height 17
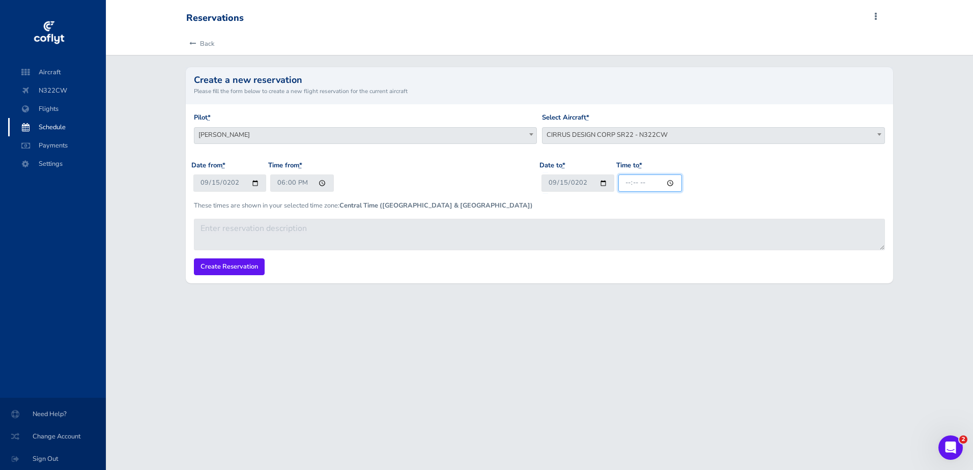
type input "20:00"
click at [213, 265] on input "Create Reservation" at bounding box center [229, 267] width 71 height 17
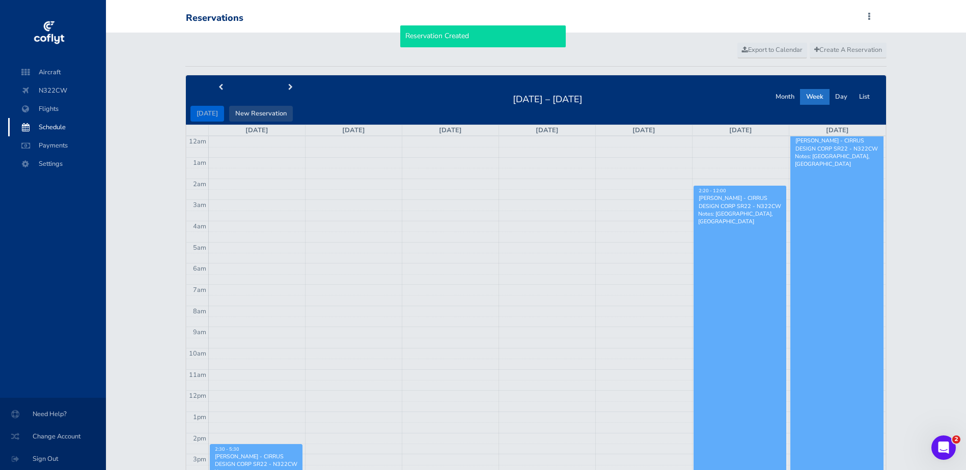
click at [266, 108] on button "New Reservation" at bounding box center [261, 114] width 64 height 16
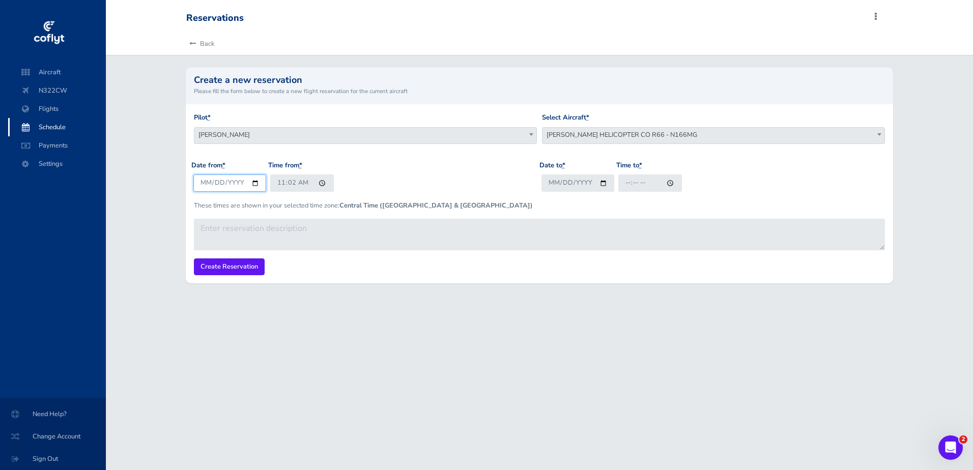
click at [232, 182] on input "2025-08-17" at bounding box center [229, 183] width 73 height 17
click at [205, 183] on input "2025-08-17" at bounding box center [229, 183] width 73 height 17
type input "2025-08-16"
type input "2025-09-16"
type input "15:00"
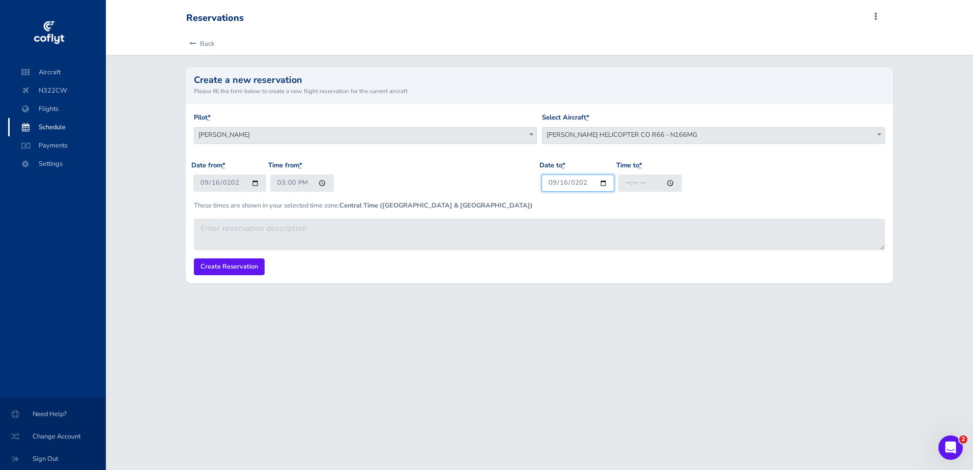
type input "2025-09-16"
type input "18:00"
click at [214, 269] on input "Create Reservation" at bounding box center [229, 267] width 71 height 17
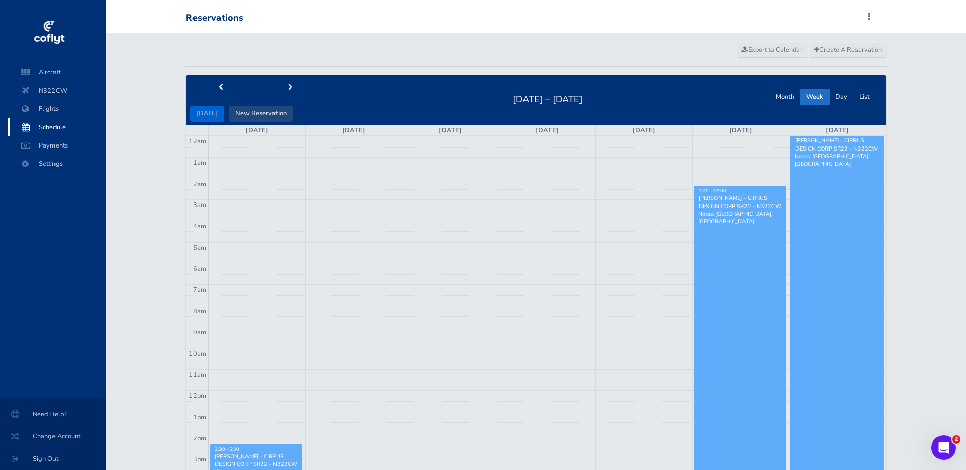
click at [261, 113] on button "New Reservation" at bounding box center [261, 114] width 64 height 16
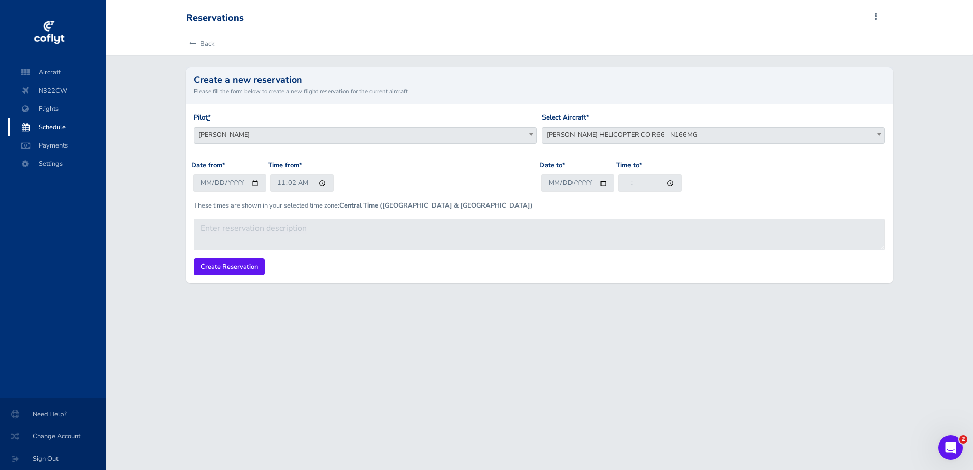
click at [615, 127] on div "Select Aircraft * ROBINSON HELICOPTER CO R66 - N166MG CIRRUS DESIGN CORP SR22 -…" at bounding box center [713, 128] width 343 height 32
drag, startPoint x: 615, startPoint y: 127, endPoint x: 617, endPoint y: 138, distance: 11.3
click at [616, 137] on span "ROBINSON HELICOPTER CO R66 - N166MG" at bounding box center [714, 135] width 342 height 14
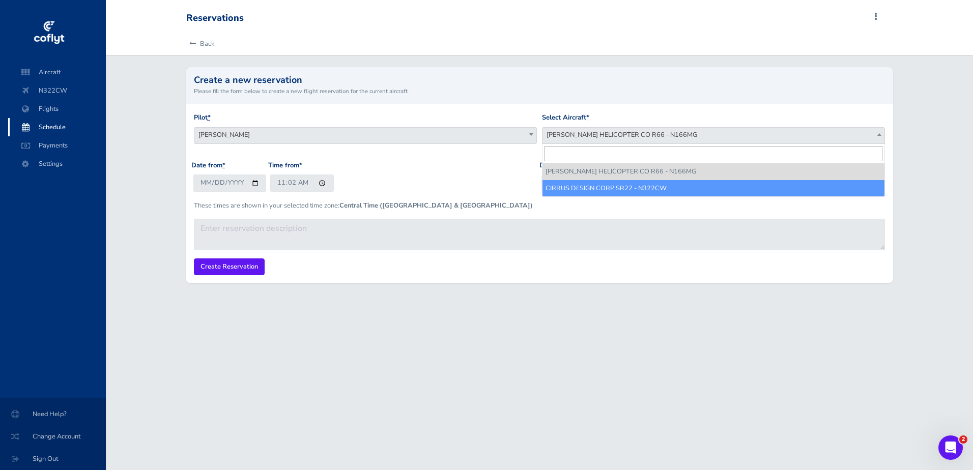
select select "4106"
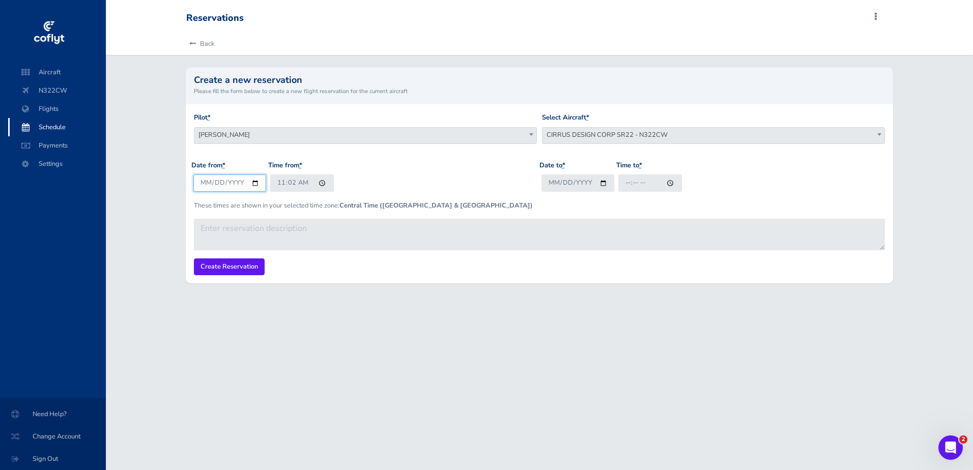
click at [204, 183] on input "2025-08-17" at bounding box center [229, 183] width 73 height 17
type input "2025-08-17"
type input "2025-09-17"
type input "07:30"
type input "[DATE]"
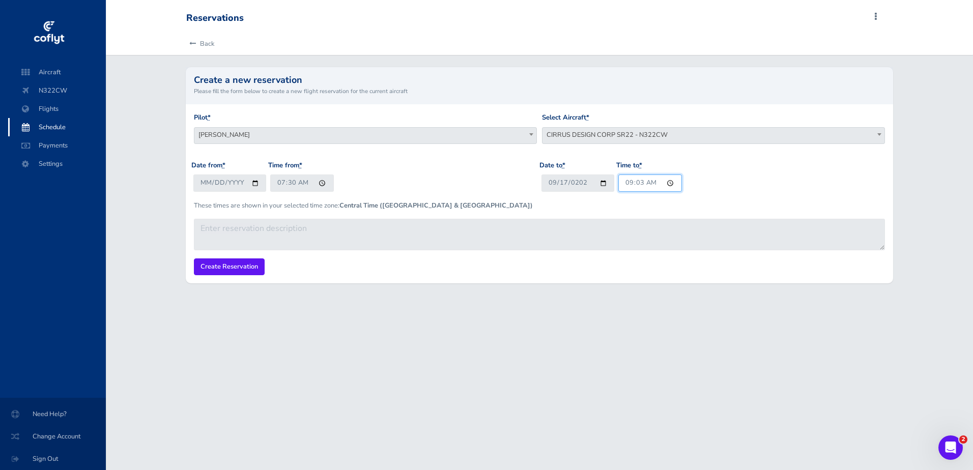
type input "09:30"
click at [231, 268] on input "Create Reservation" at bounding box center [229, 267] width 71 height 17
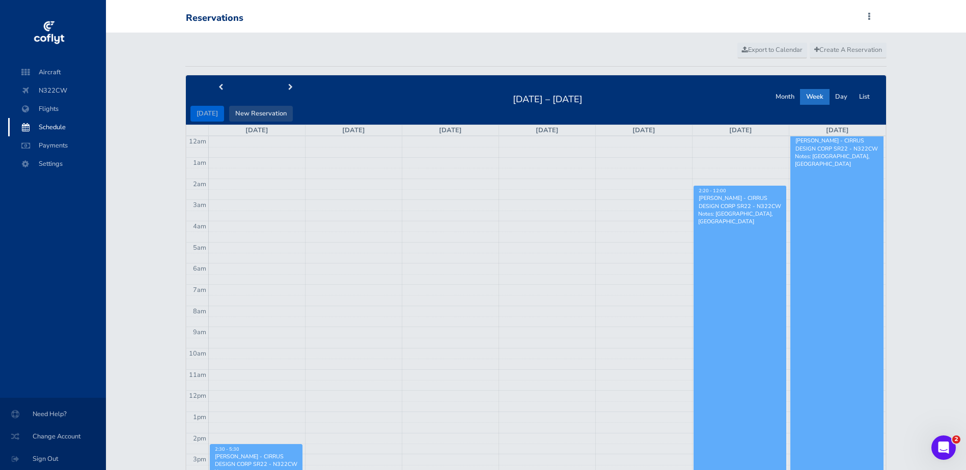
click at [261, 111] on button "New Reservation" at bounding box center [261, 114] width 64 height 16
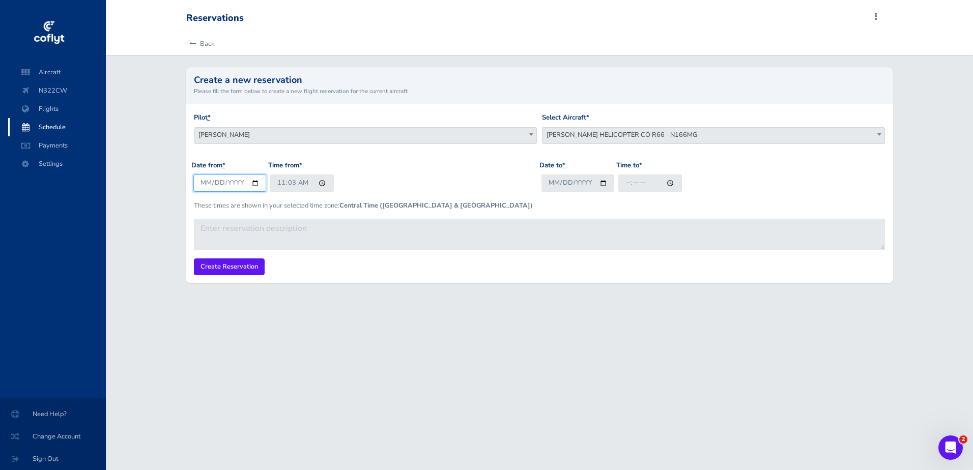
click at [220, 182] on input "[DATE]" at bounding box center [229, 183] width 73 height 17
click at [212, 181] on input "[DATE]" at bounding box center [229, 183] width 73 height 17
type input "[DATE]"
type input "16:00"
type input "[DATE]"
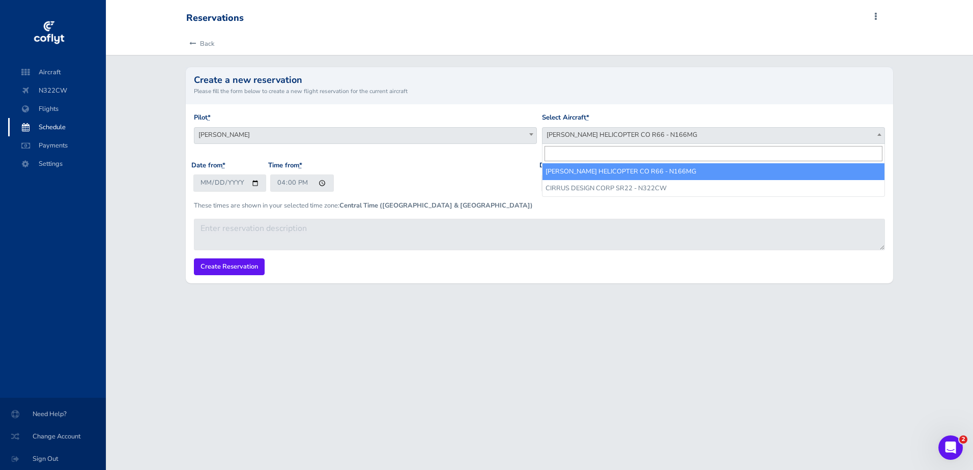
click at [605, 130] on span "[PERSON_NAME] HELICOPTER CO R66 - N166MG" at bounding box center [714, 135] width 342 height 14
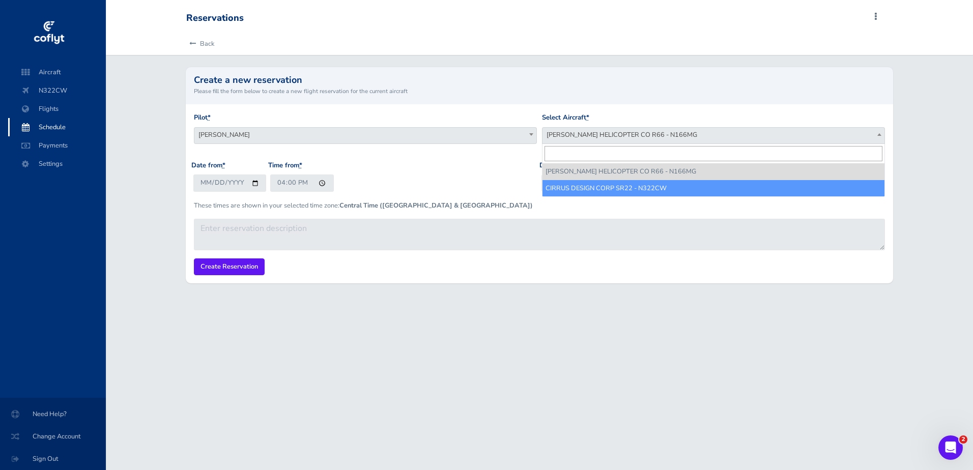
select select "4106"
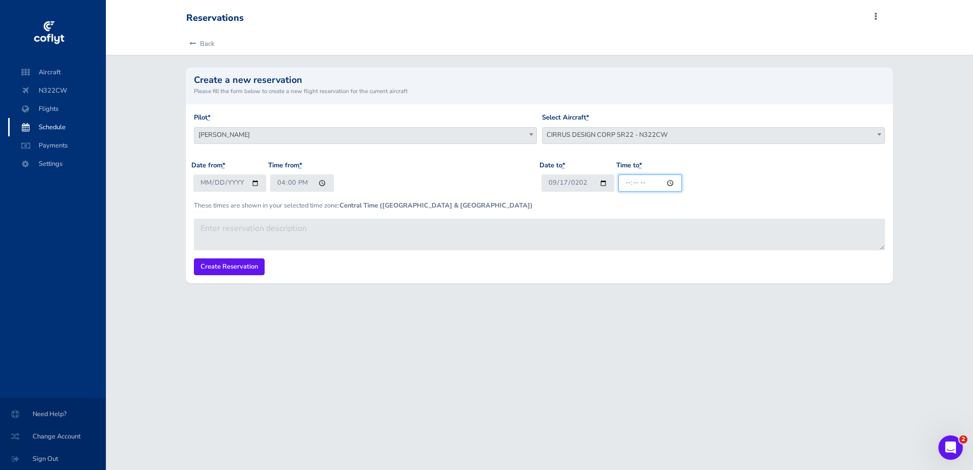
click at [623, 185] on input "Time to *" at bounding box center [650, 183] width 64 height 17
type input "19:00"
click at [243, 268] on input "Create Reservation" at bounding box center [229, 267] width 71 height 17
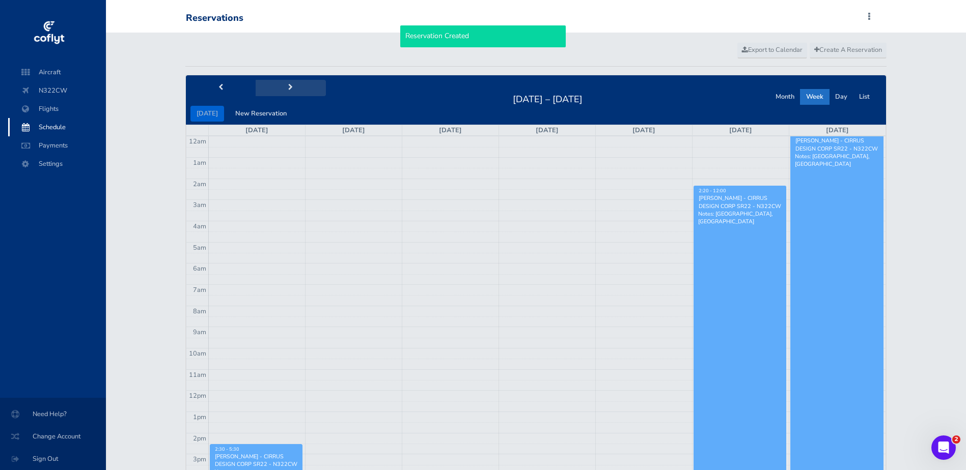
click at [283, 90] on button "next" at bounding box center [291, 88] width 70 height 16
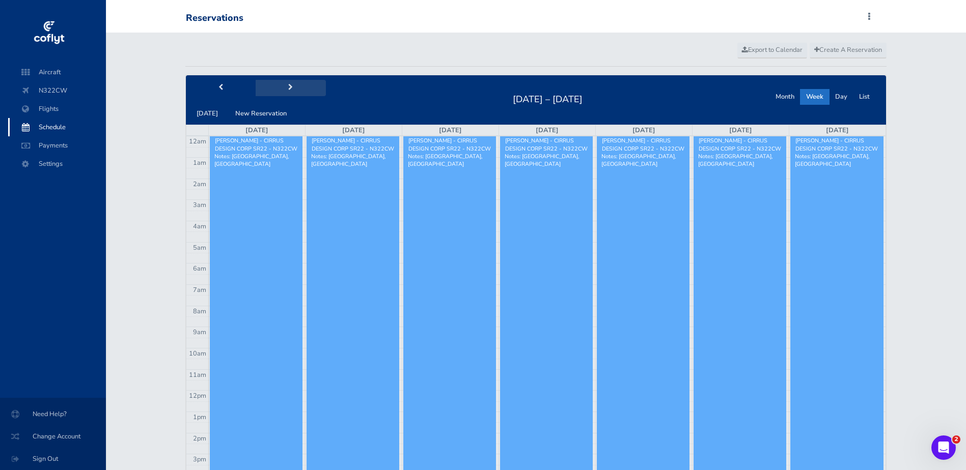
click at [283, 90] on button "next" at bounding box center [291, 88] width 70 height 16
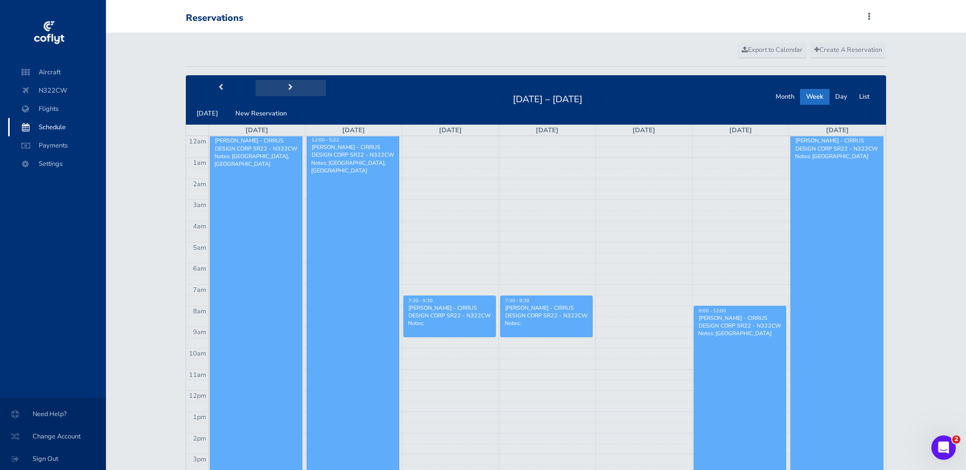
click at [283, 90] on button "next" at bounding box center [291, 88] width 70 height 16
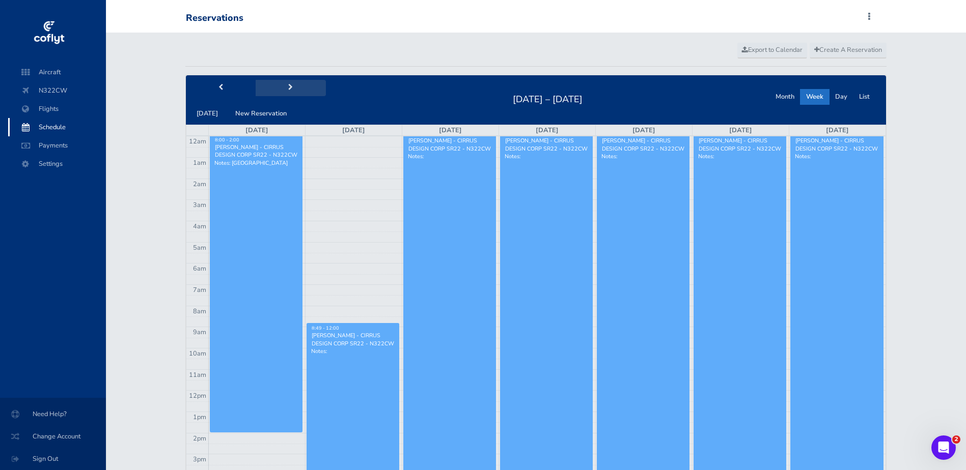
click at [283, 87] on button "next" at bounding box center [291, 88] width 70 height 16
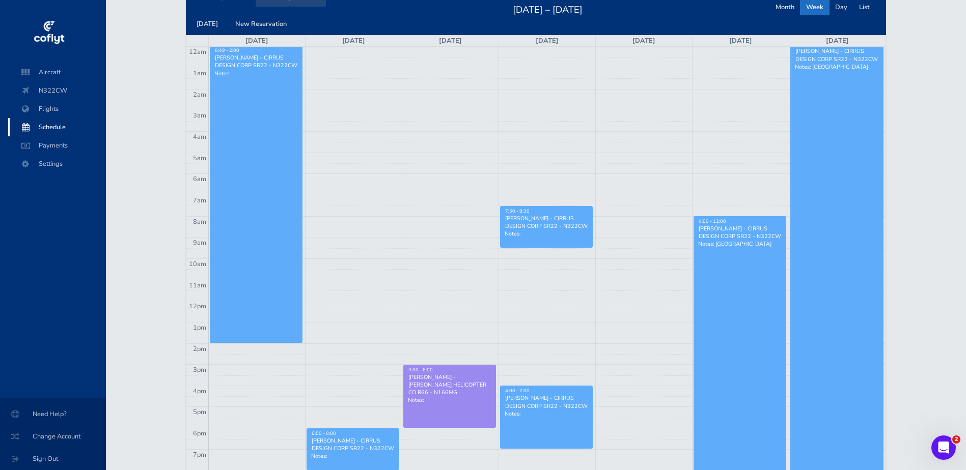
scroll to position [102, 0]
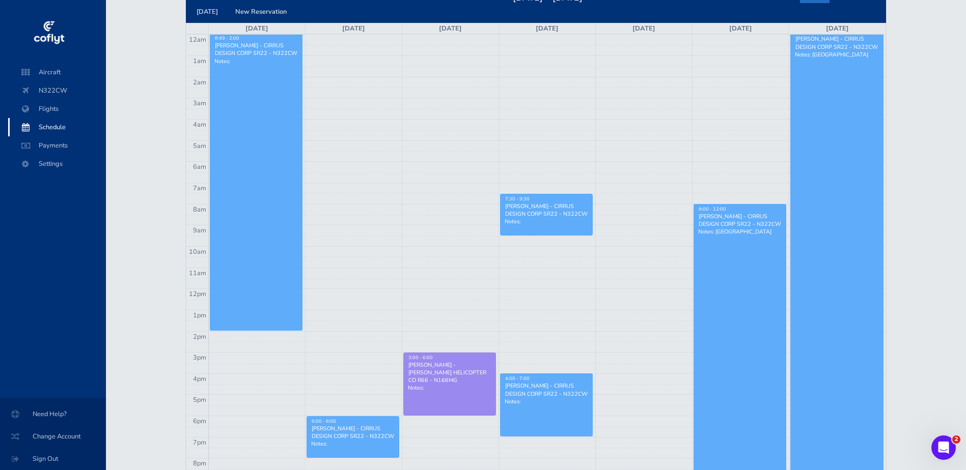
click at [463, 389] on link "3:00 - 6:00 Chris Marshall - ROBINSON HELICOPTER CO R66 - N166MG Notes:" at bounding box center [449, 384] width 93 height 63
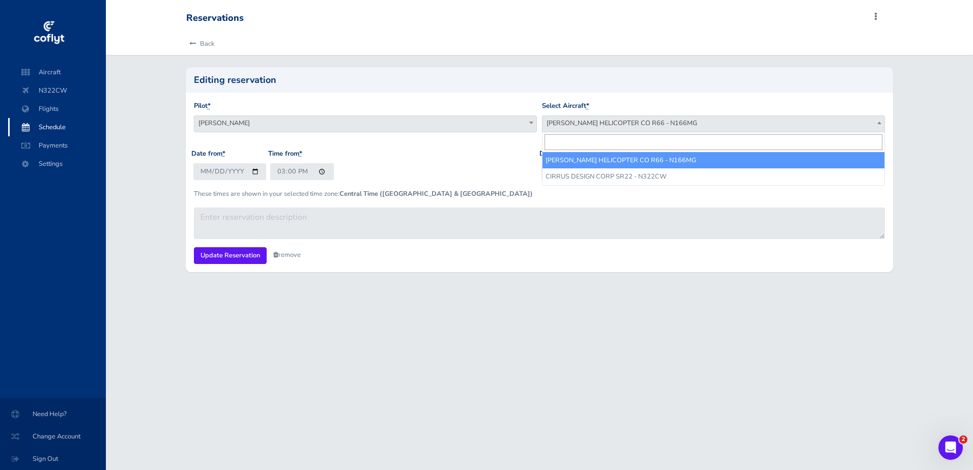
click at [588, 127] on span "[PERSON_NAME] HELICOPTER CO R66 - N166MG" at bounding box center [714, 123] width 342 height 14
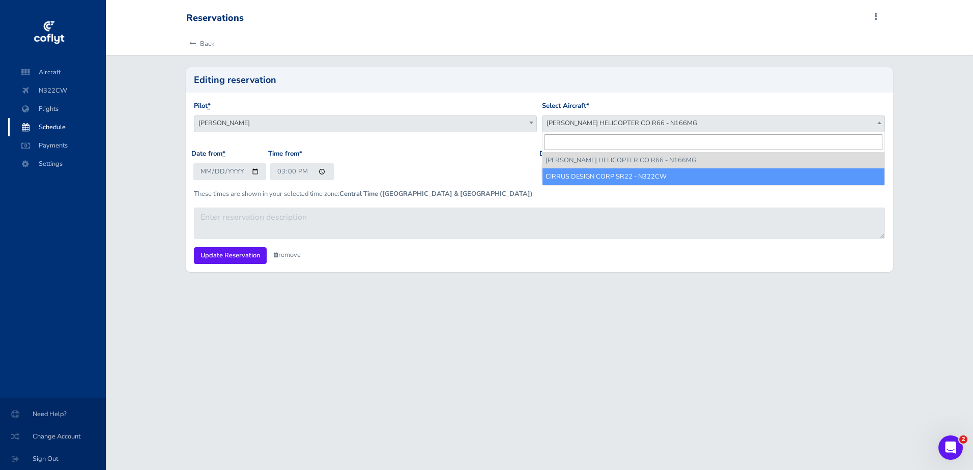
select select "4106"
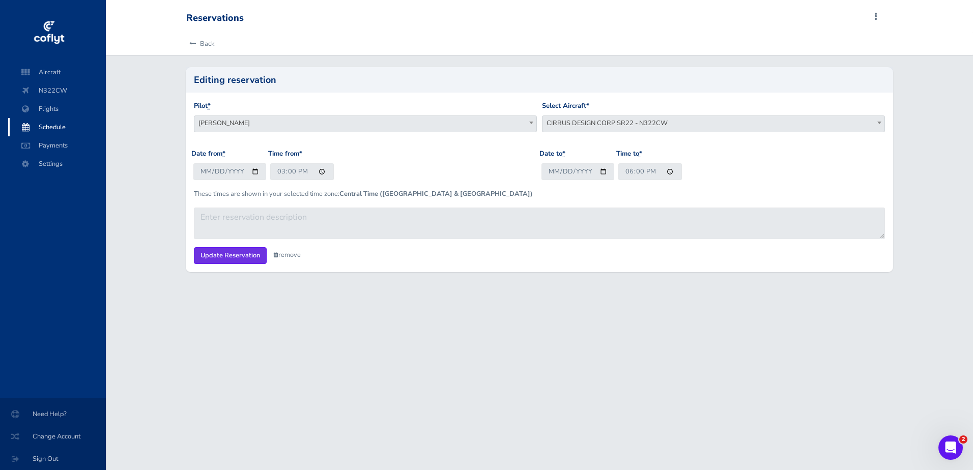
click at [243, 256] on input "Update Reservation" at bounding box center [230, 255] width 73 height 17
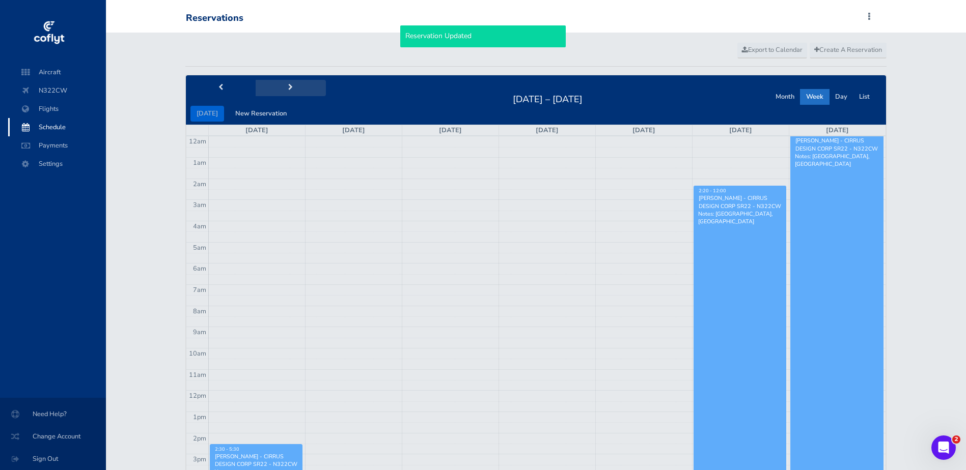
click at [290, 89] on button "next" at bounding box center [291, 88] width 70 height 16
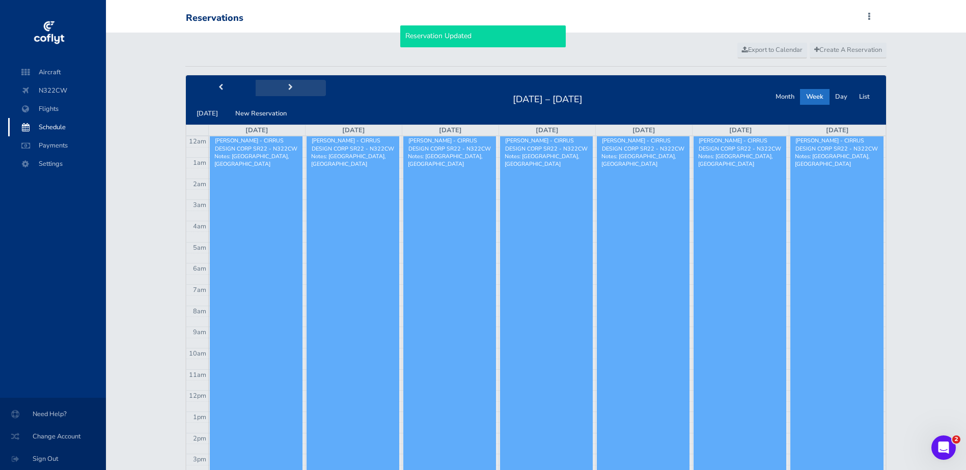
click at [290, 89] on button "next" at bounding box center [291, 88] width 70 height 16
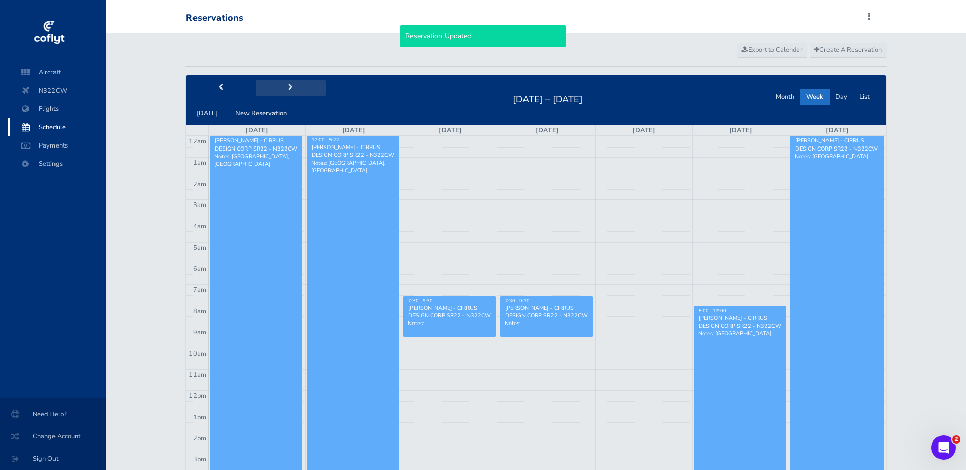
click at [290, 89] on button "next" at bounding box center [291, 88] width 70 height 16
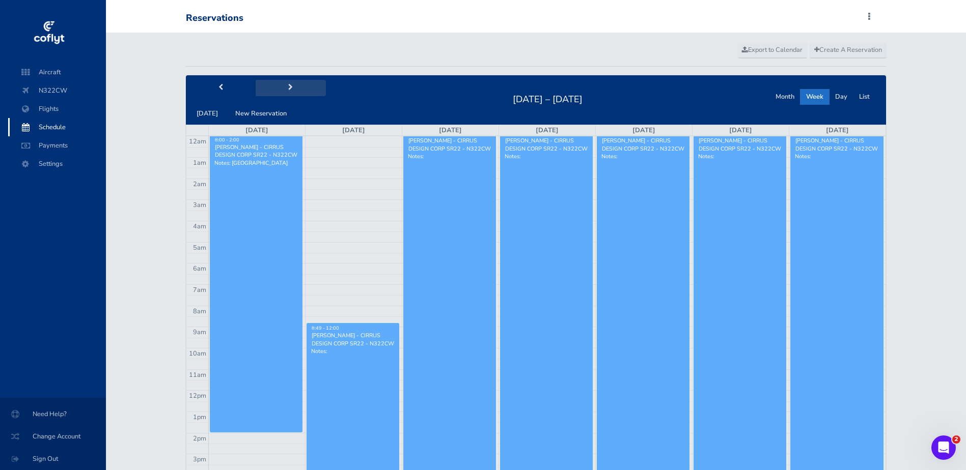
click at [290, 89] on button "next" at bounding box center [291, 88] width 70 height 16
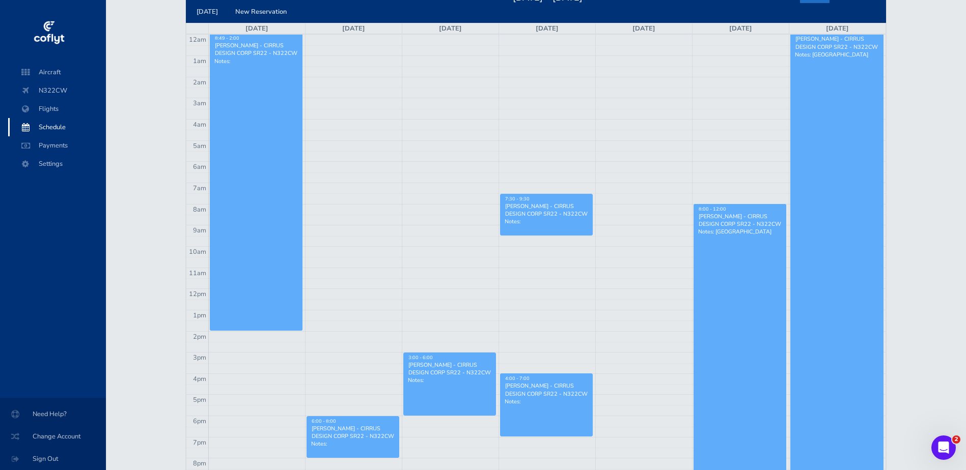
scroll to position [51, 0]
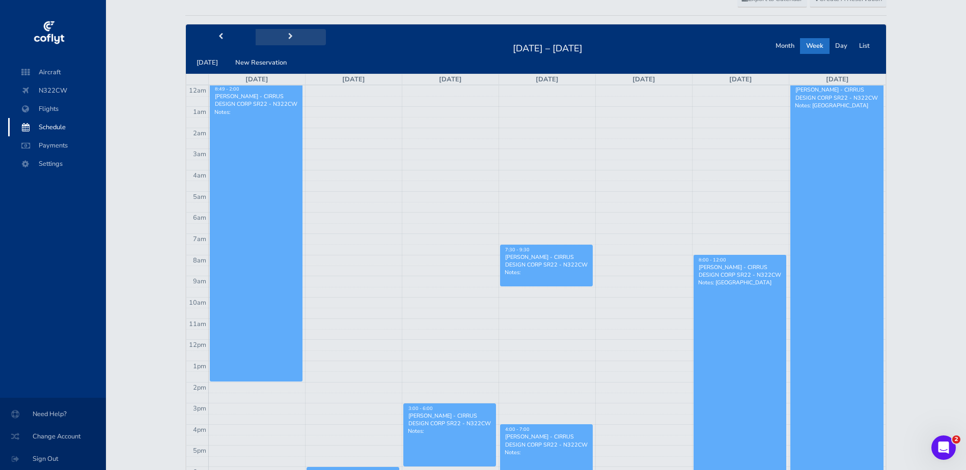
click at [290, 38] on button "next" at bounding box center [291, 37] width 70 height 16
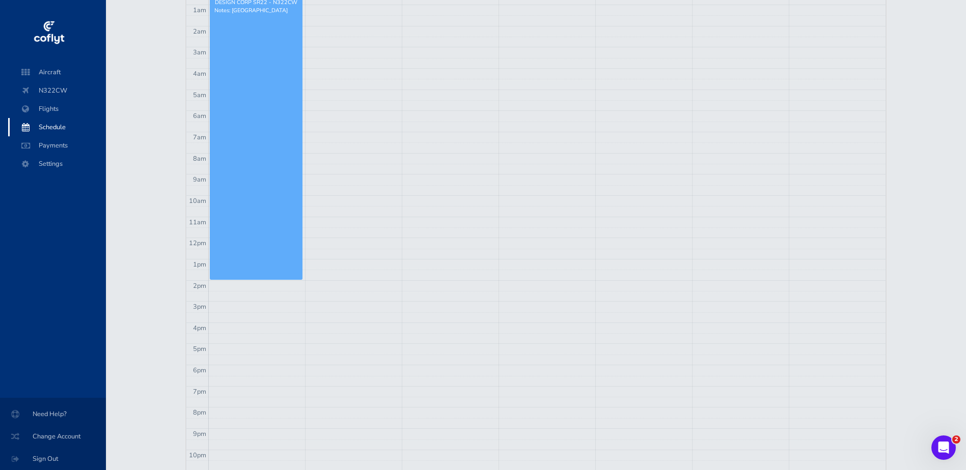
scroll to position [0, 0]
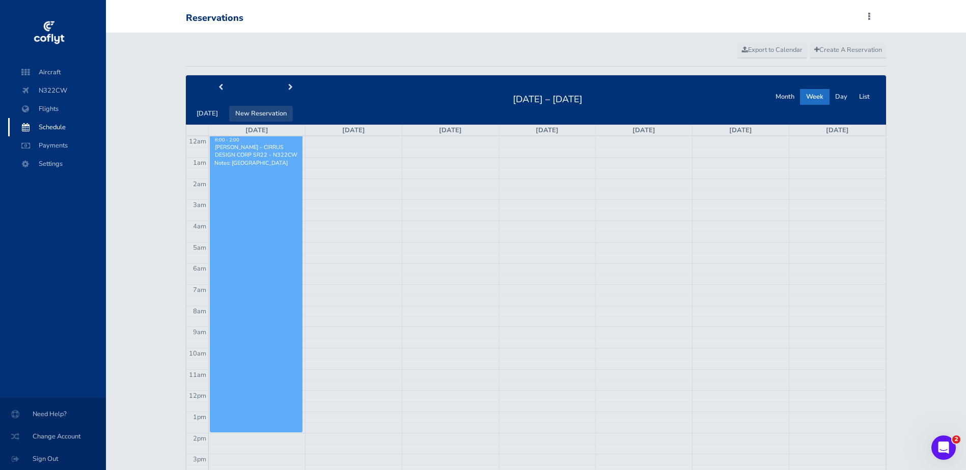
click at [267, 116] on button "New Reservation" at bounding box center [261, 114] width 64 height 16
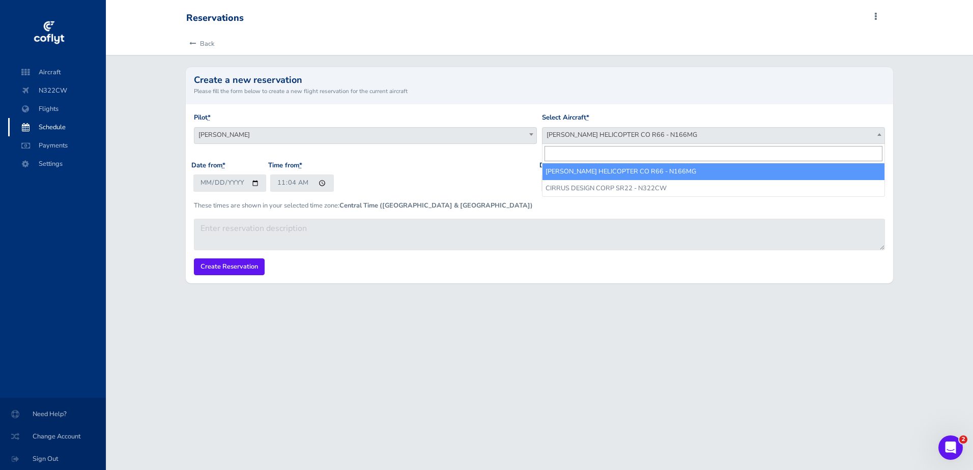
click at [605, 134] on span "ROBINSON HELICOPTER CO R66 - N166MG" at bounding box center [714, 135] width 342 height 14
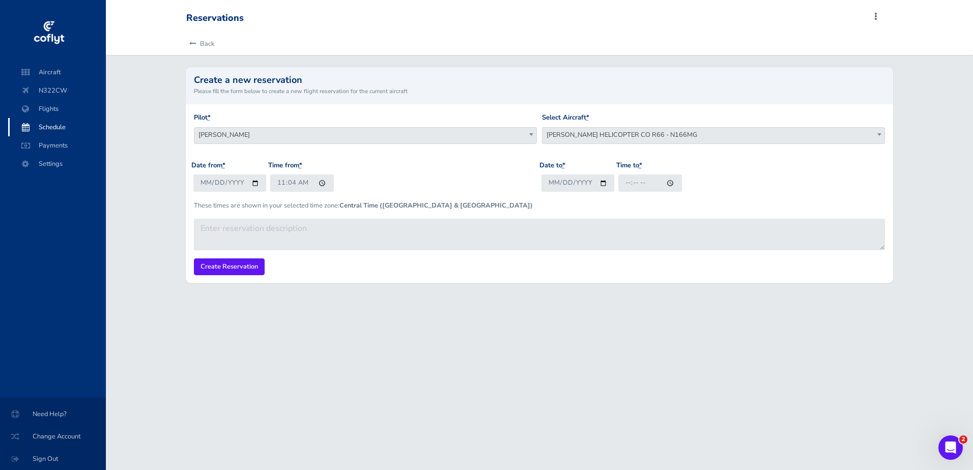
click at [465, 176] on div "Date from * 2025-08-17 Time from * 11:04" at bounding box center [365, 180] width 348 height 40
